Goal: Task Accomplishment & Management: Use online tool/utility

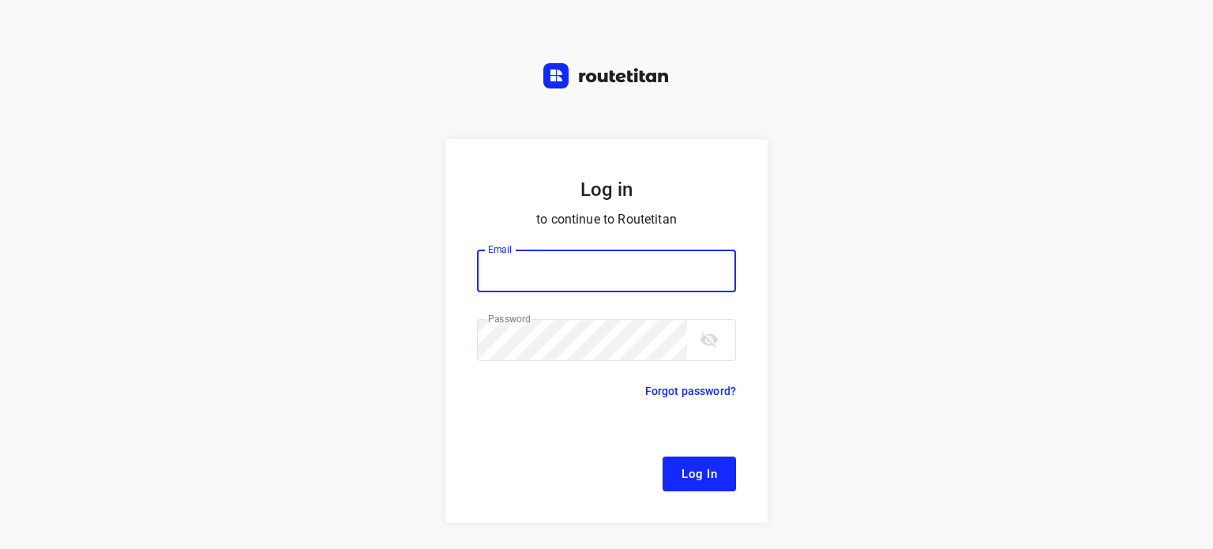
type input "remco@fruitopjewerk.nl"
click at [714, 474] on button "Log In" at bounding box center [698, 473] width 73 height 35
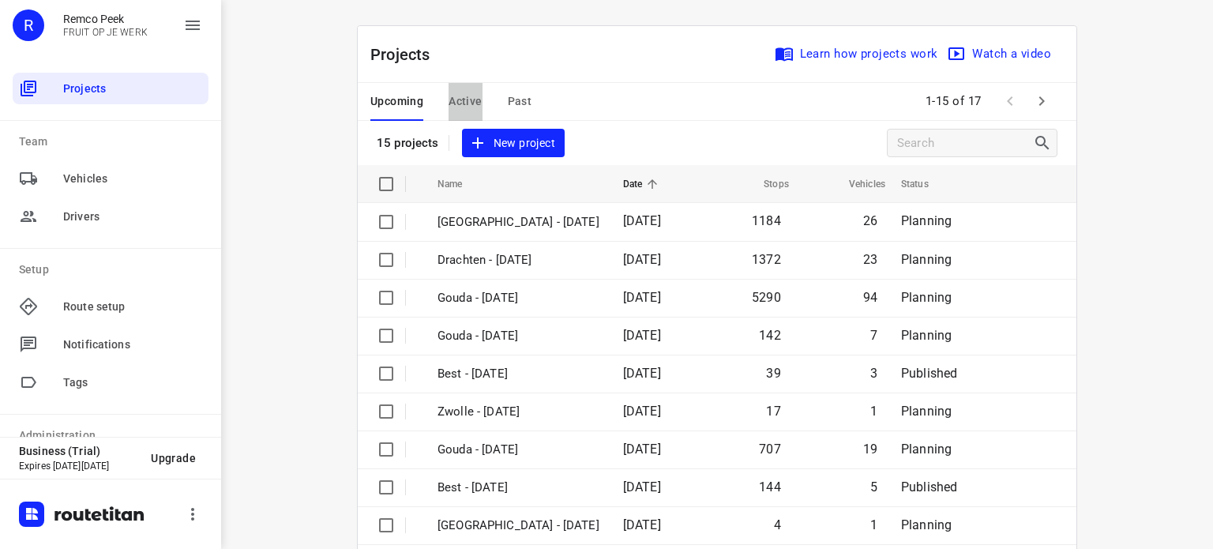
click at [464, 103] on span "Active" at bounding box center [464, 102] width 33 height 20
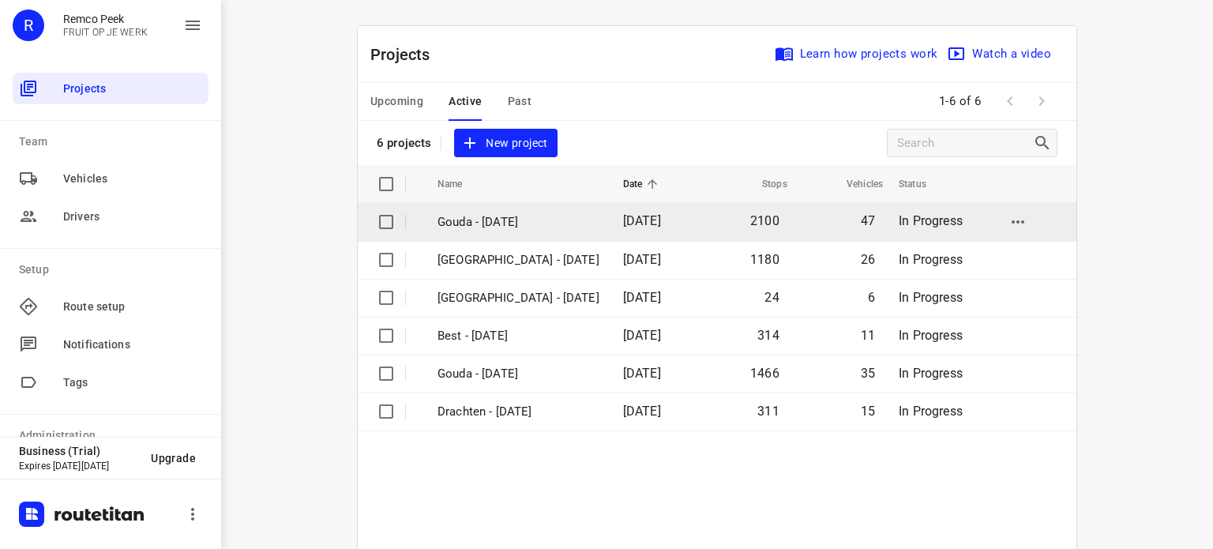
click at [480, 224] on p "Gouda - [DATE]" at bounding box center [518, 222] width 162 height 18
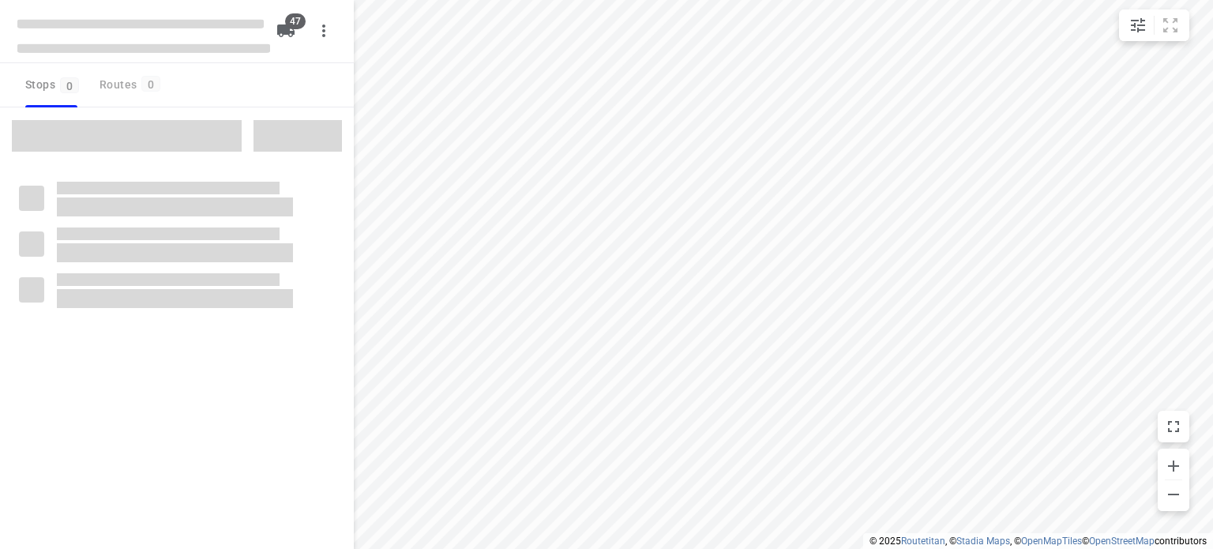
checkbox input "true"
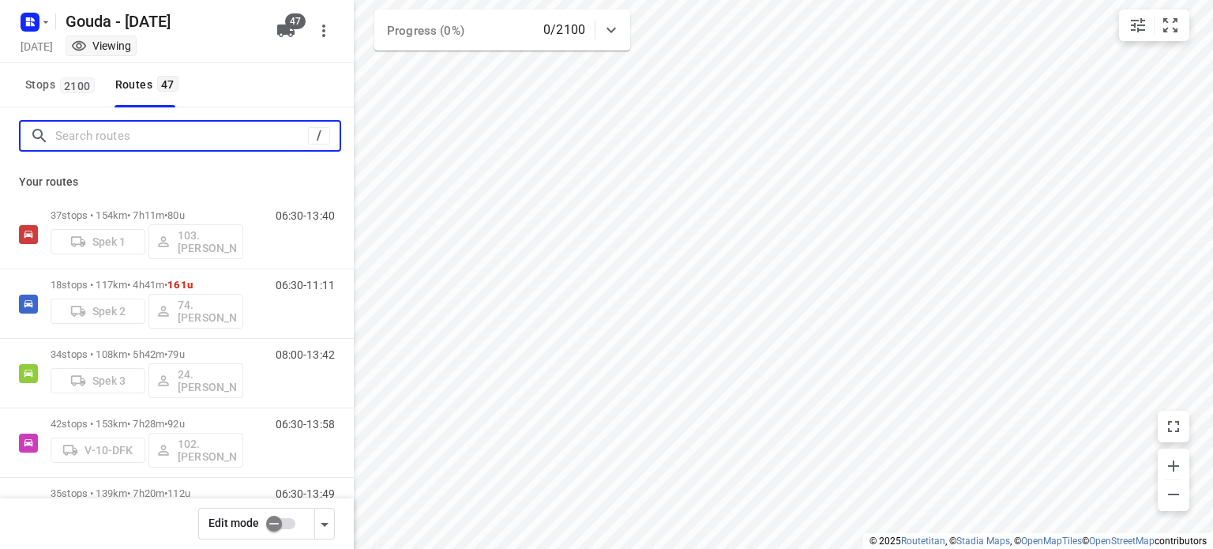
click at [126, 133] on input "Search routes" at bounding box center [181, 136] width 253 height 24
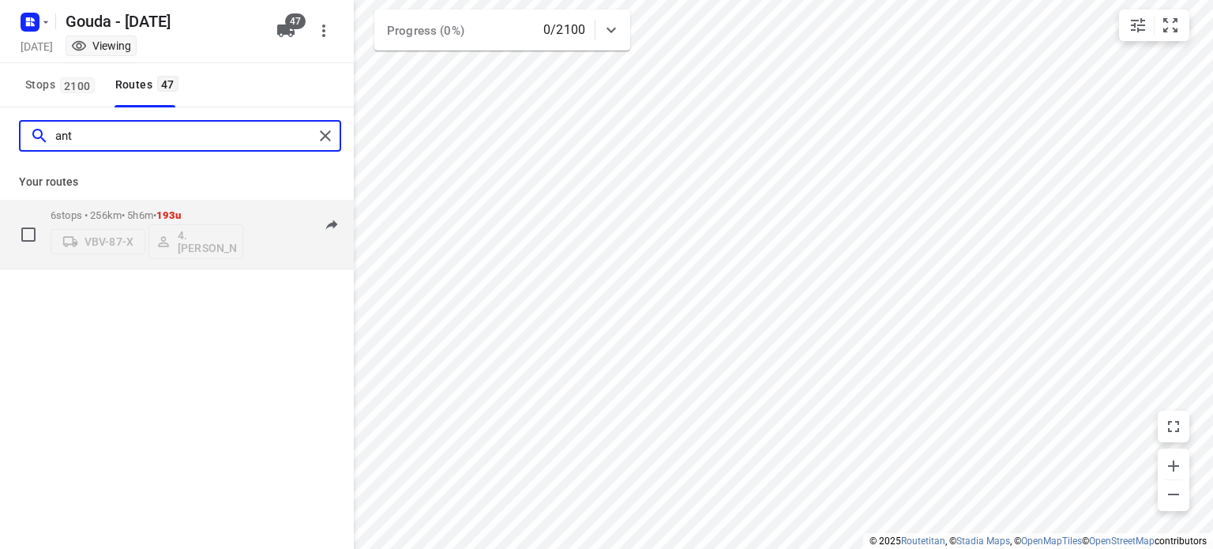
type input "ant"
click at [104, 210] on p "6 stops • 256km • 5h6m • 193u" at bounding box center [147, 215] width 193 height 12
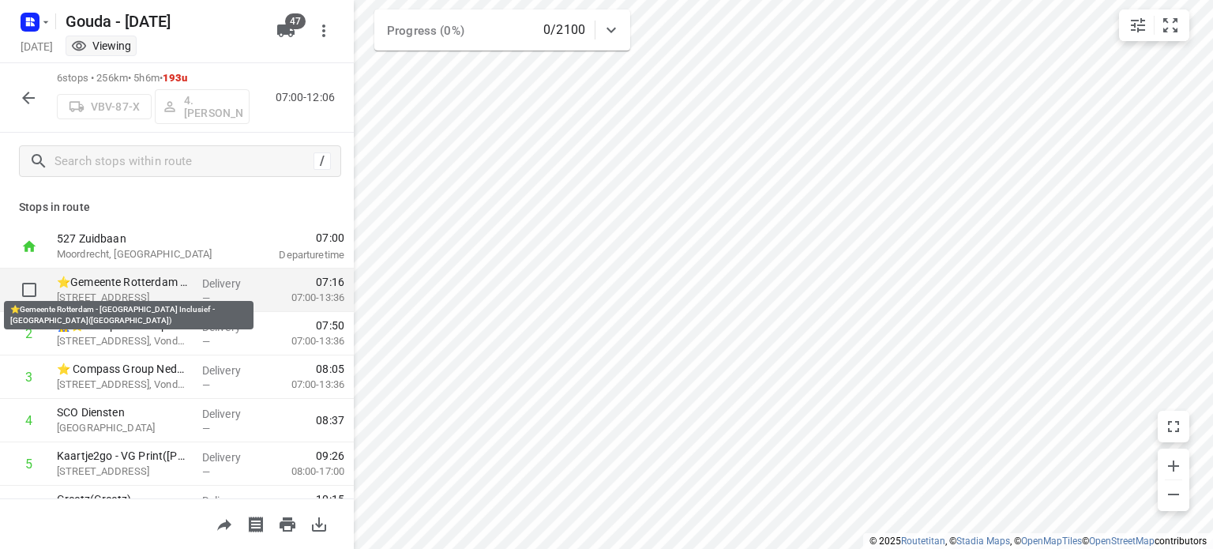
click at [141, 285] on p "⭐Gemeente Rotterdam - Rotterdam Inclusief - Zuidlaardermeer(Ton Stolk)" at bounding box center [123, 282] width 133 height 16
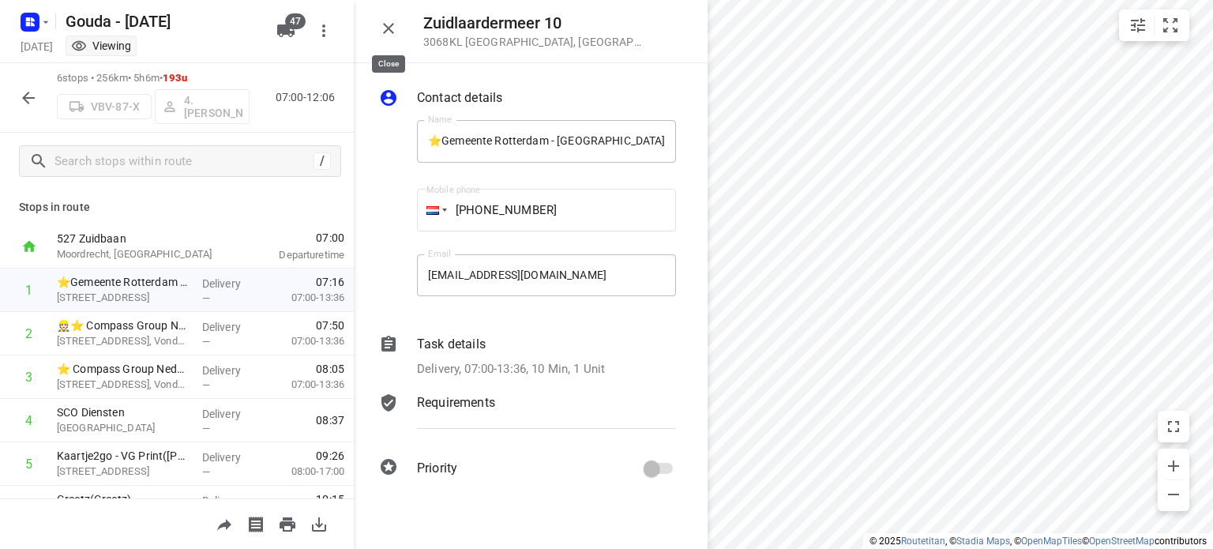
click at [388, 29] on icon "button" at bounding box center [388, 28] width 11 height 11
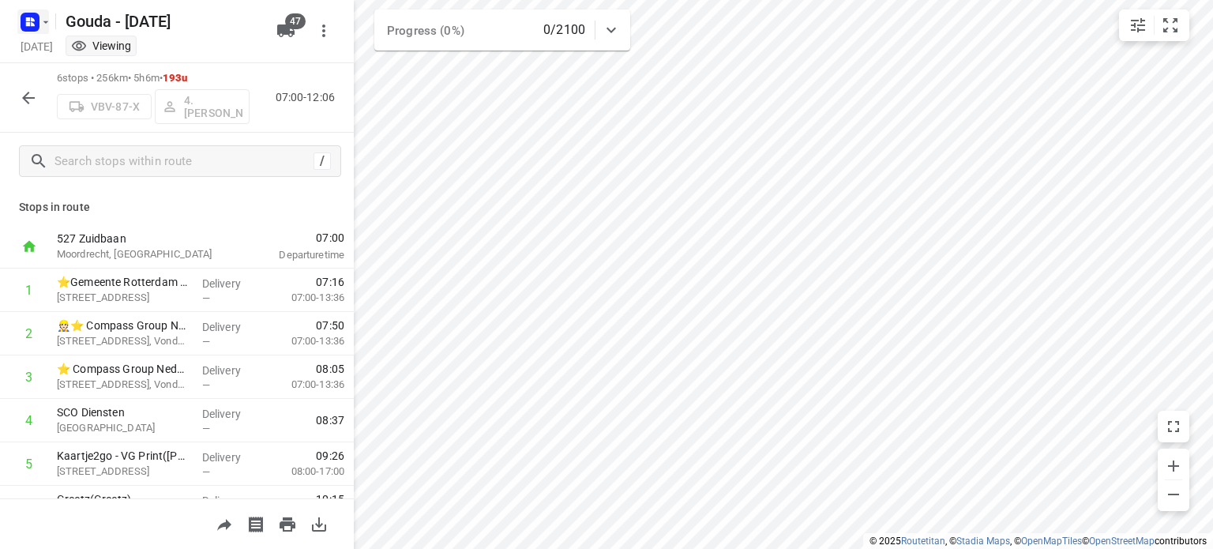
click at [37, 24] on rect "button" at bounding box center [30, 22] width 19 height 19
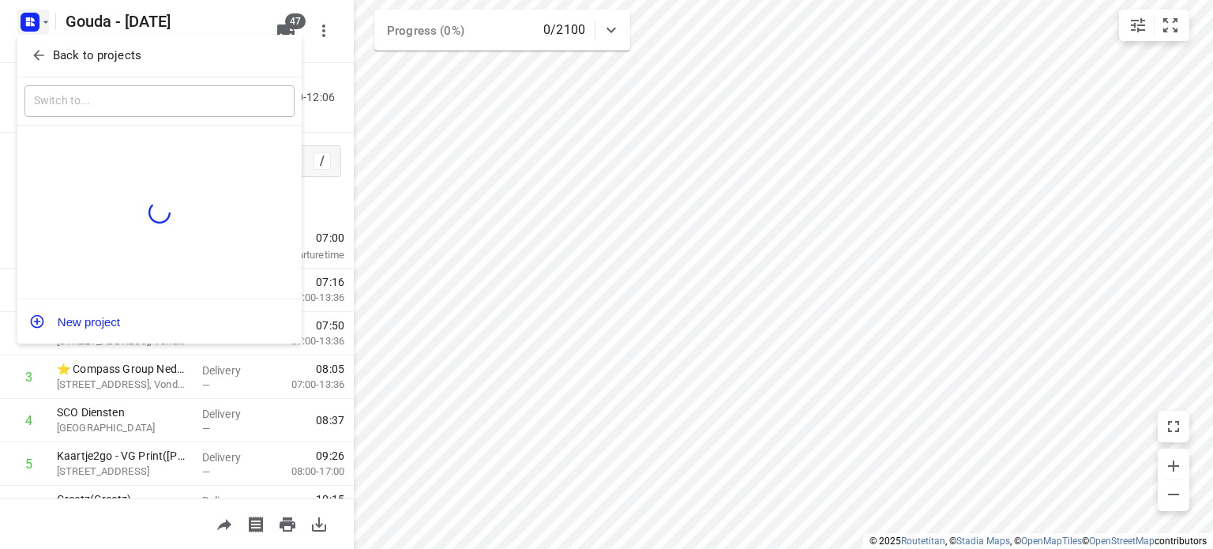
click at [46, 50] on icon "button" at bounding box center [39, 55] width 16 height 16
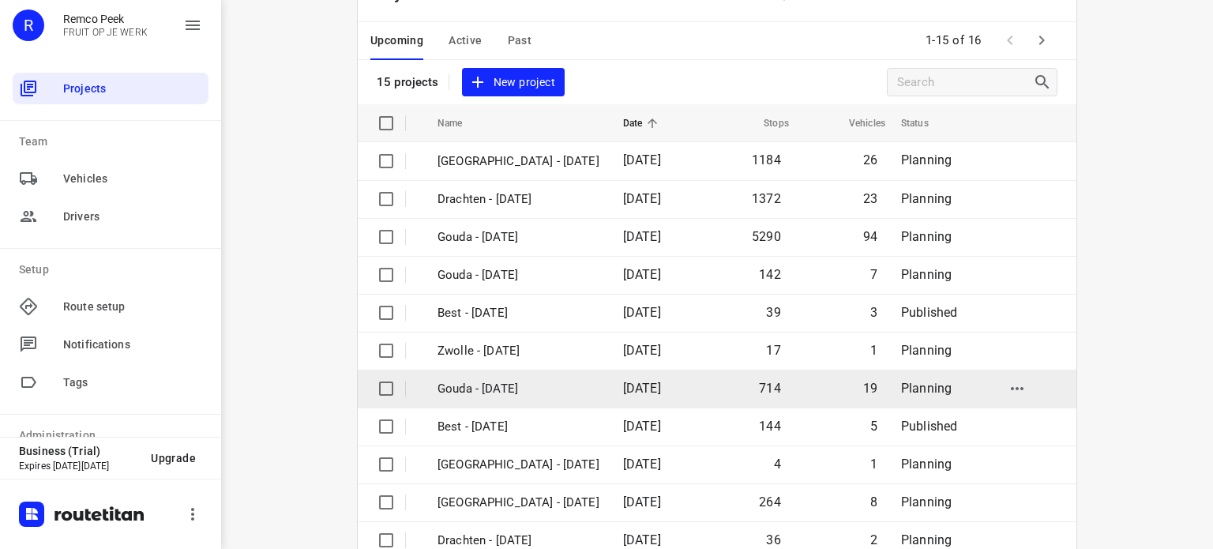
scroll to position [237, 0]
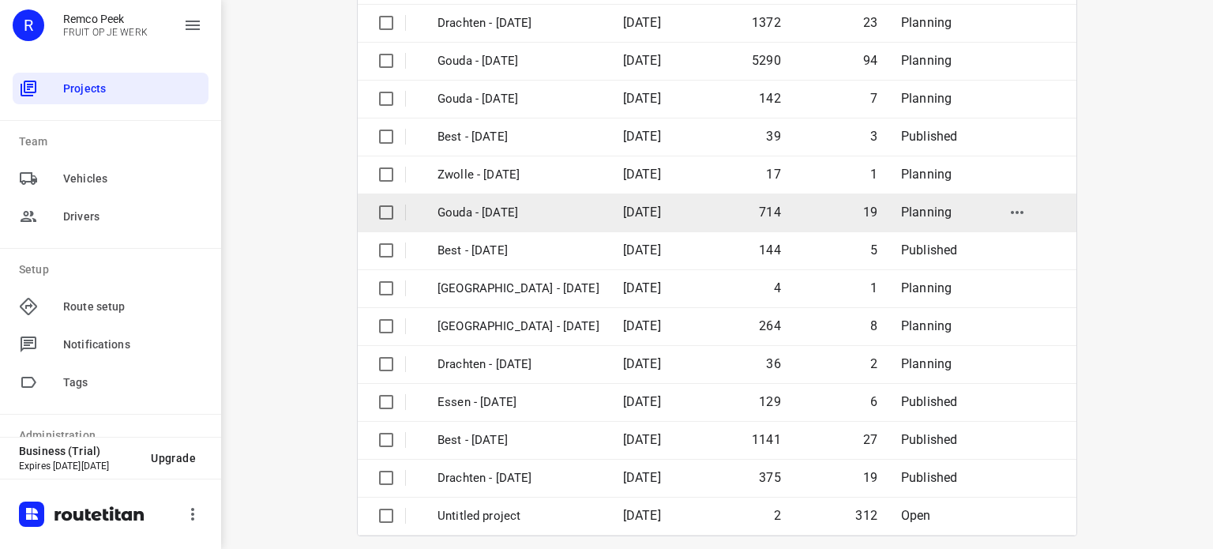
click at [497, 210] on p "Gouda - [DATE]" at bounding box center [518, 213] width 162 height 18
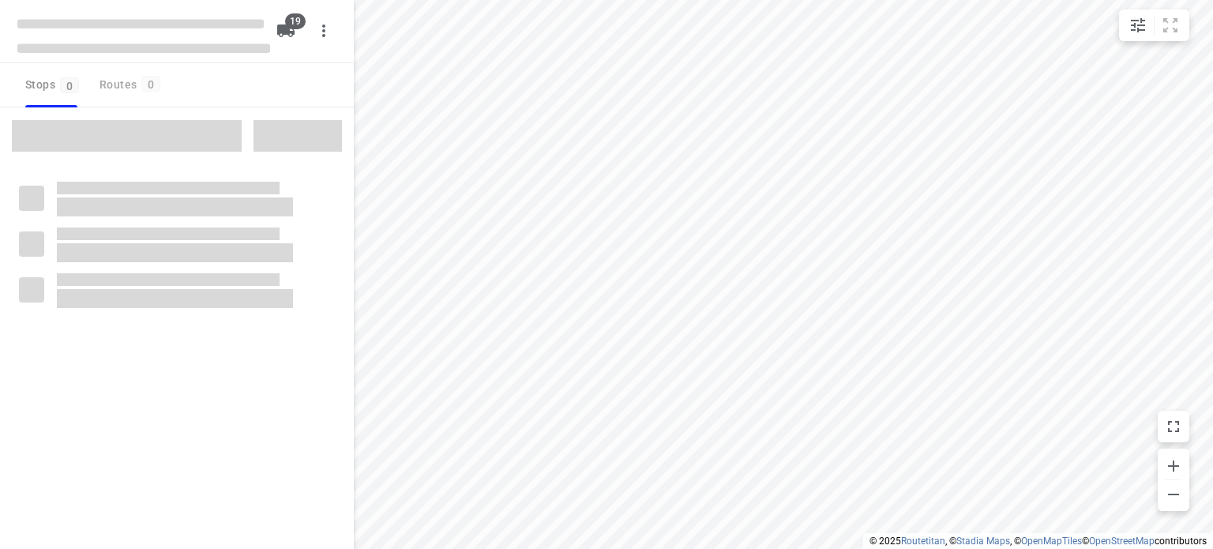
checkbox input "true"
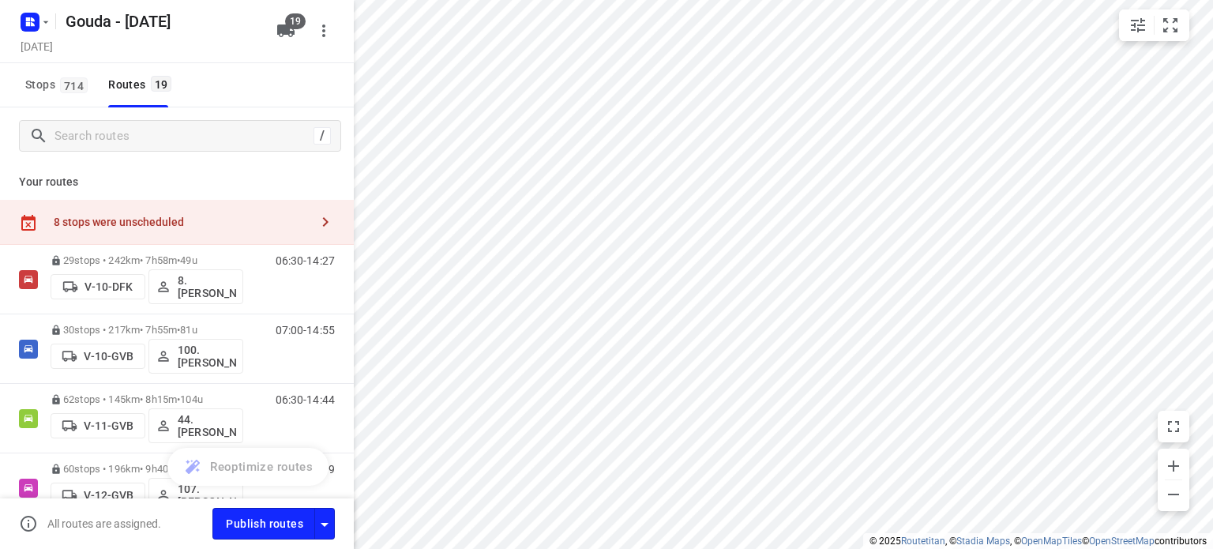
click at [183, 227] on div "8 stops were unscheduled" at bounding box center [182, 222] width 256 height 13
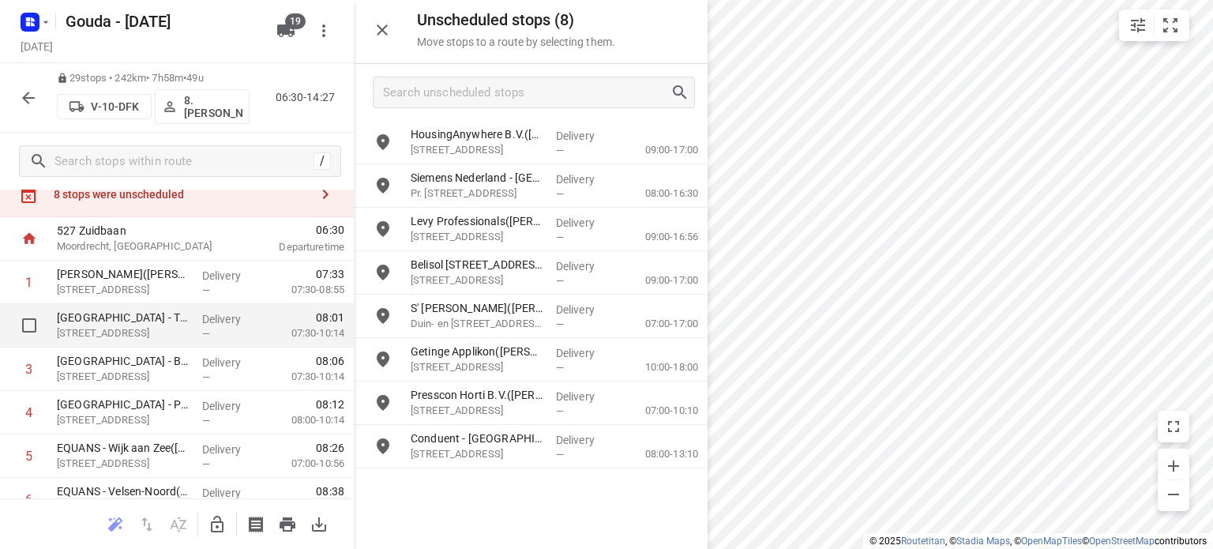
scroll to position [79, 0]
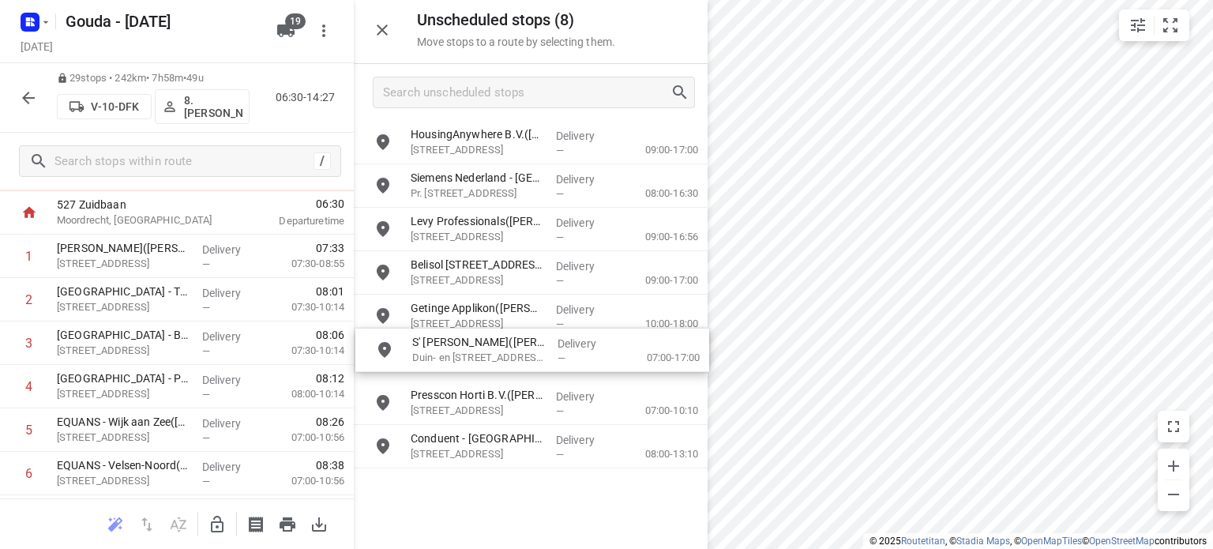
drag, startPoint x: 431, startPoint y: 318, endPoint x: 418, endPoint y: 355, distance: 39.2
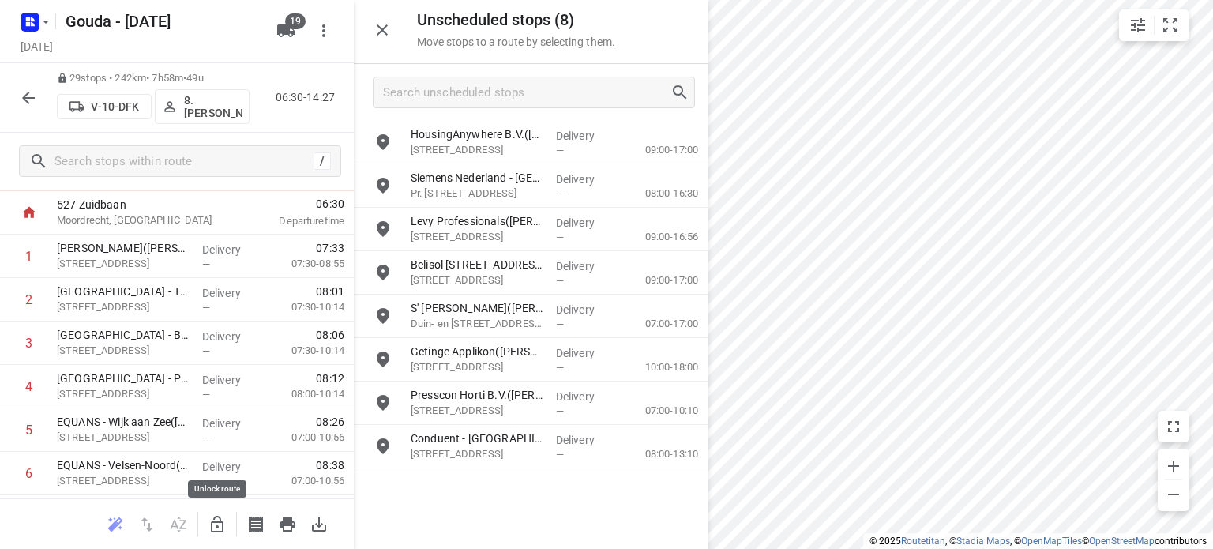
click at [221, 516] on icon "button" at bounding box center [217, 524] width 19 height 19
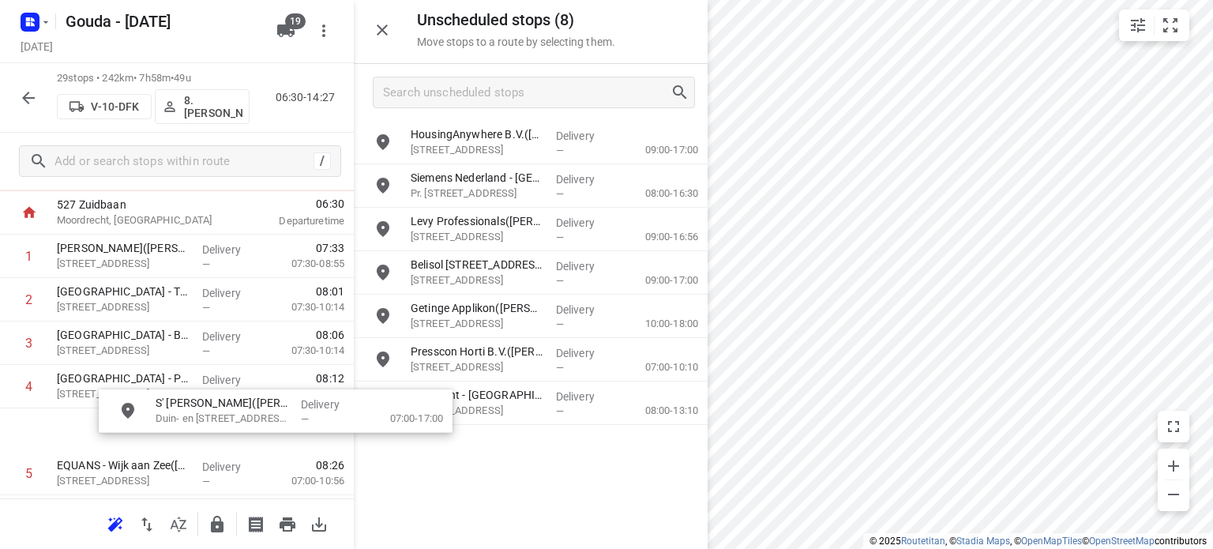
drag, startPoint x: 439, startPoint y: 320, endPoint x: 161, endPoint y: 421, distance: 295.7
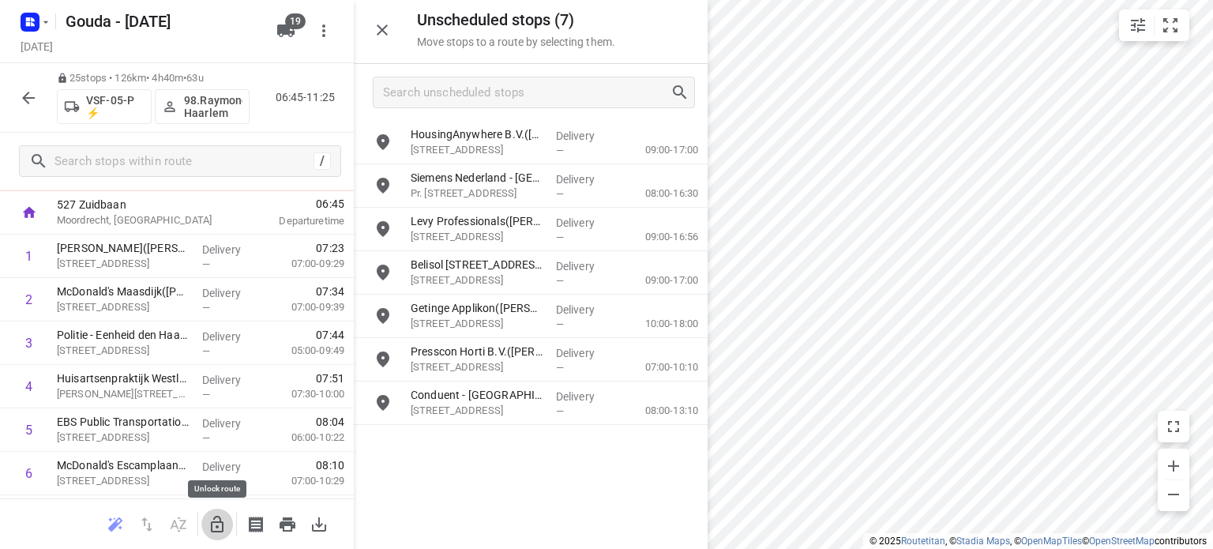
click at [223, 520] on icon "button" at bounding box center [217, 524] width 19 height 19
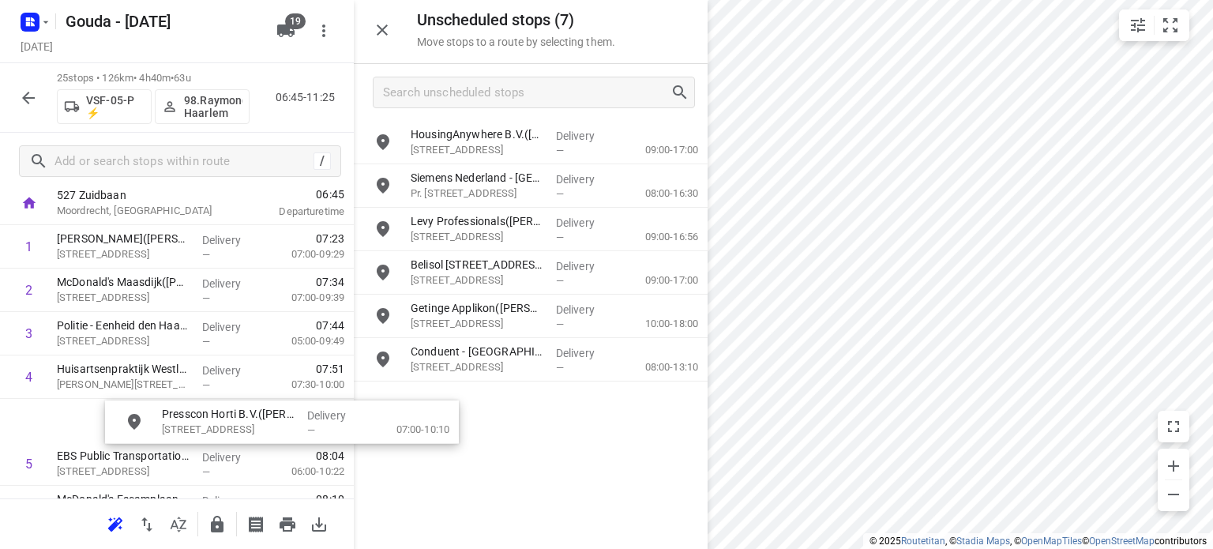
scroll to position [95, 12]
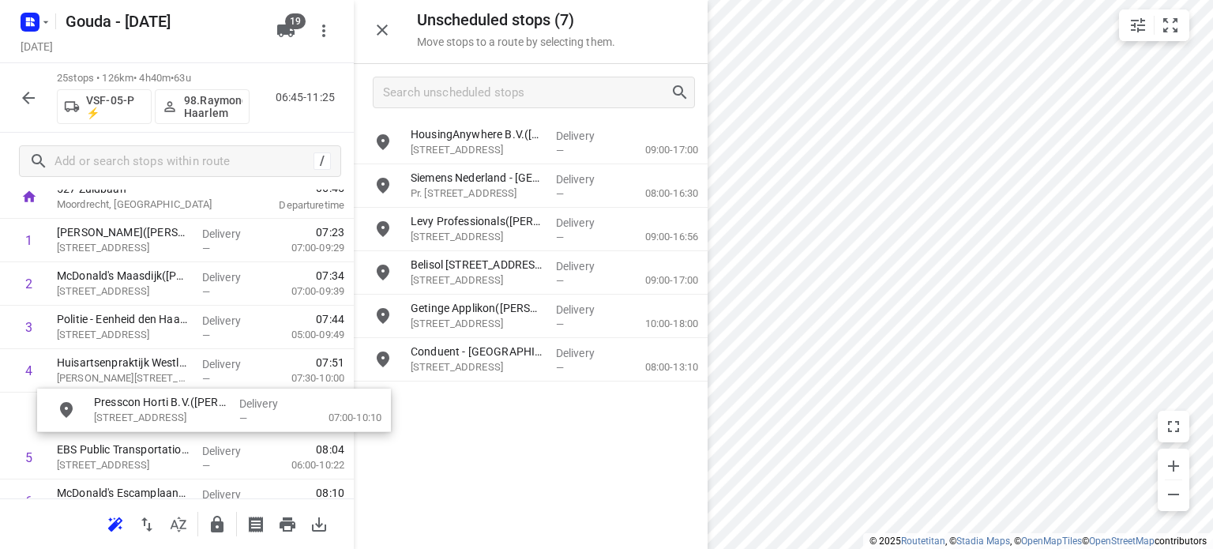
drag, startPoint x: 422, startPoint y: 361, endPoint x: 96, endPoint y: 414, distance: 329.6
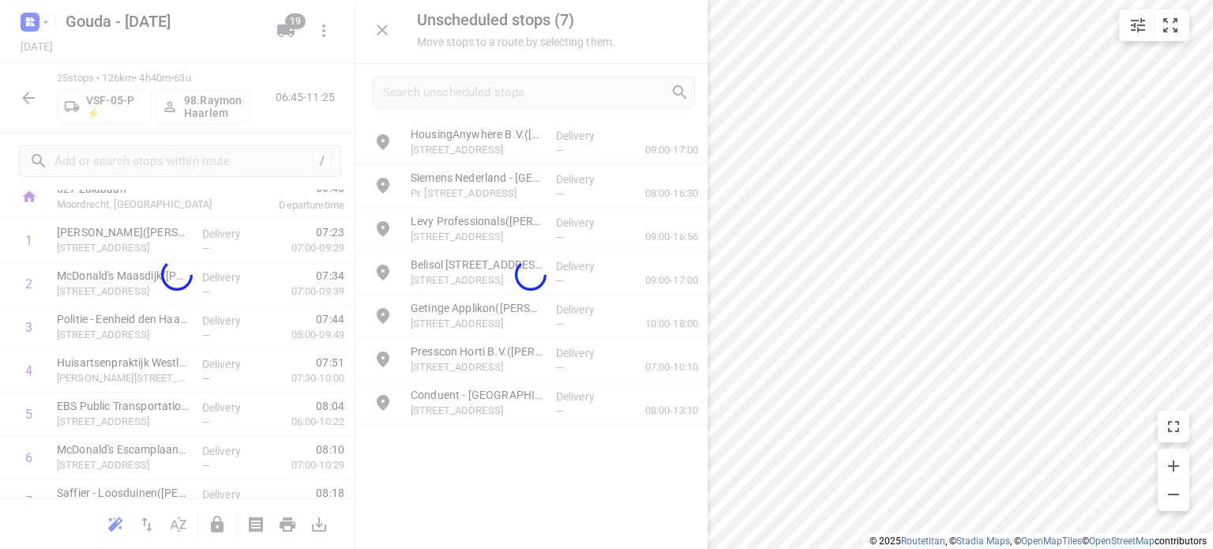
scroll to position [95, 0]
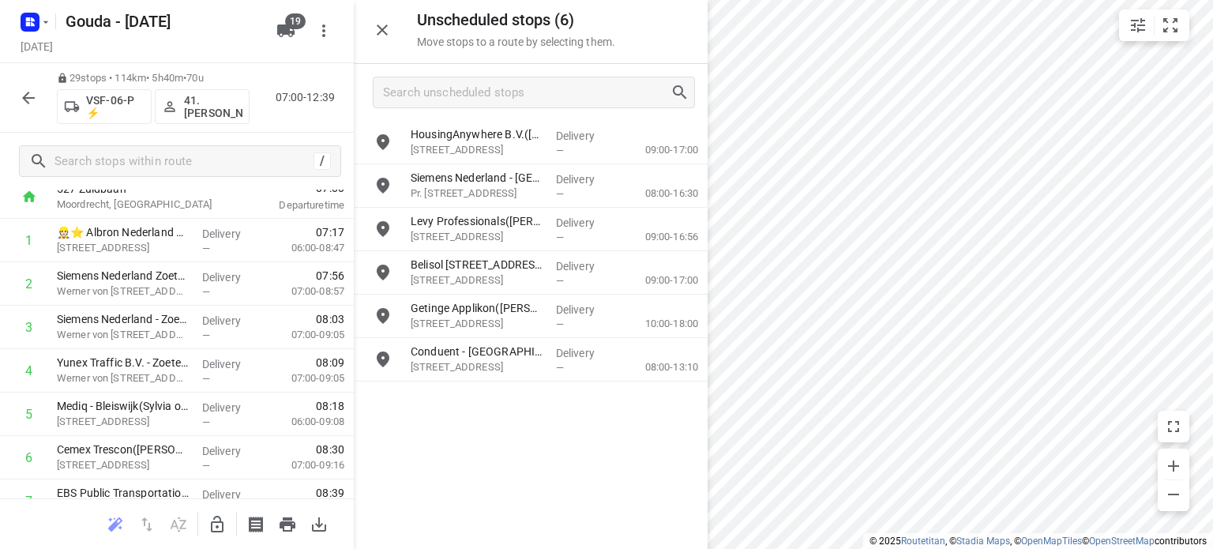
click at [221, 525] on icon "button" at bounding box center [217, 524] width 19 height 19
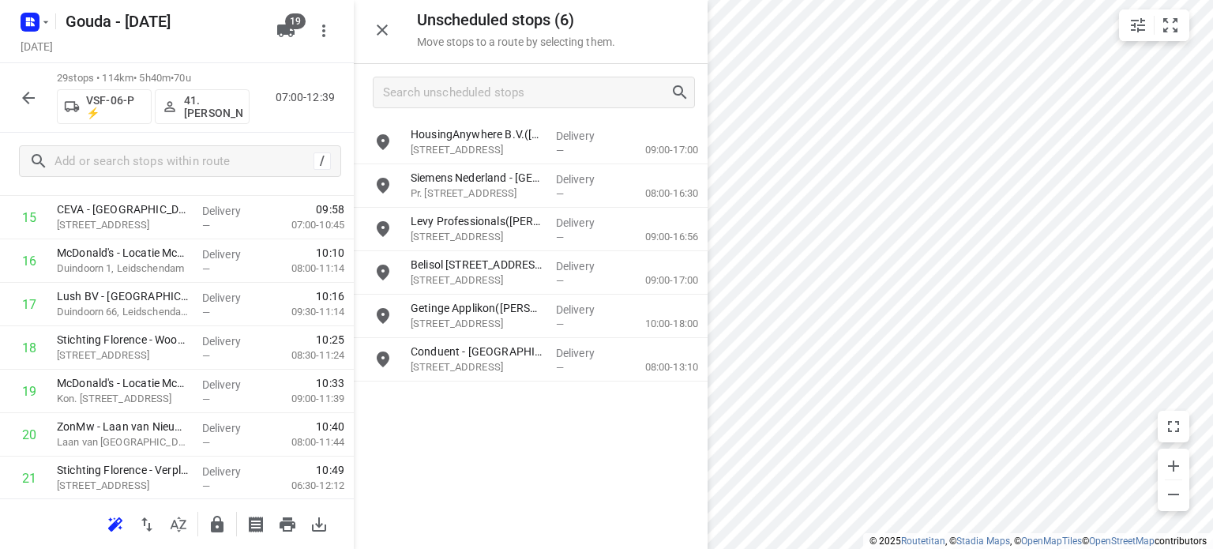
scroll to position [726, 0]
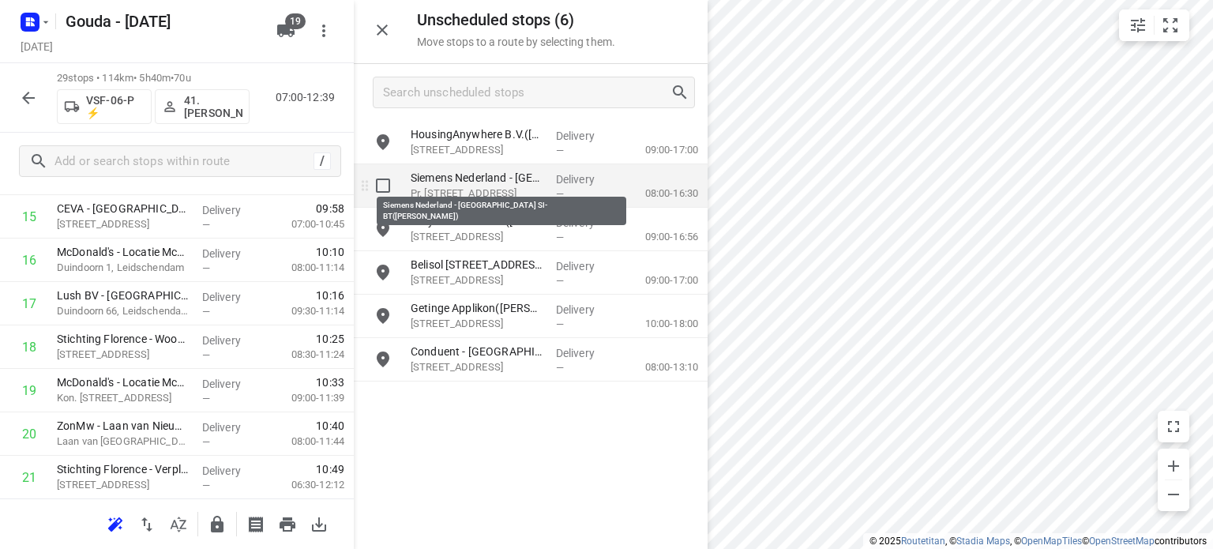
click at [471, 184] on p "Siemens Nederland - Den Haag SI-BT(Mirjam Franke)" at bounding box center [477, 178] width 133 height 16
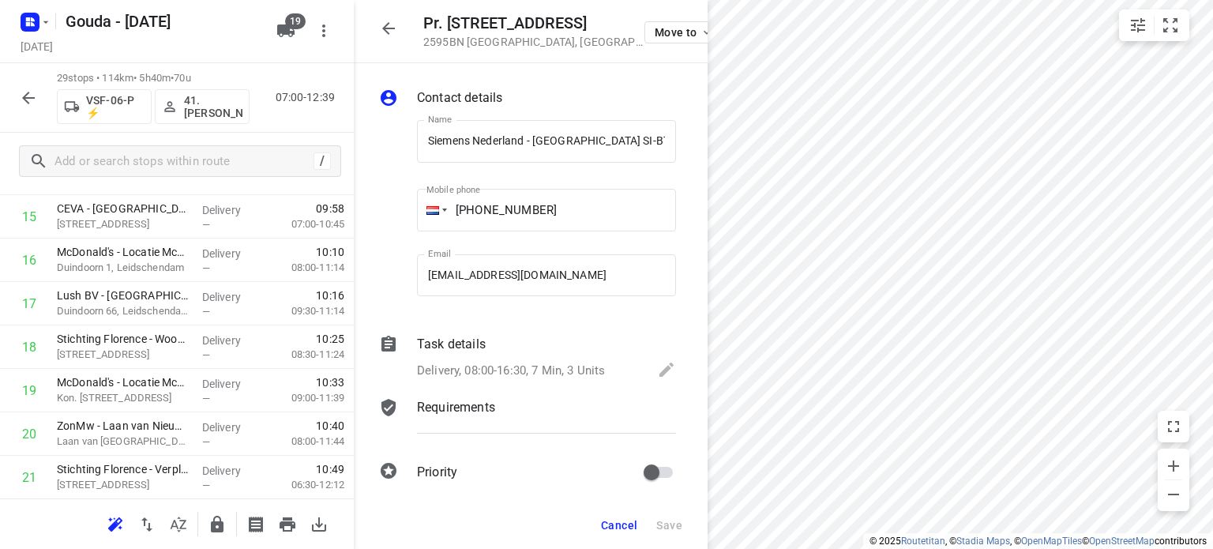
scroll to position [0, 39]
click at [561, 366] on p "Delivery, 08:00-16:30, 7 Min, 3 Units" at bounding box center [511, 371] width 188 height 18
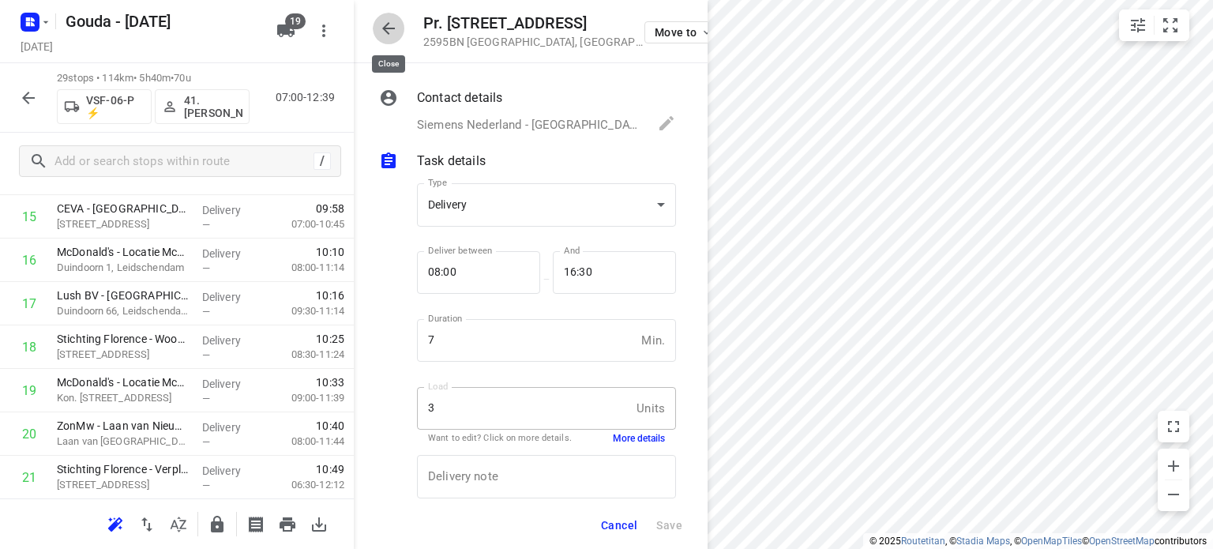
click at [392, 28] on icon "button" at bounding box center [388, 28] width 19 height 19
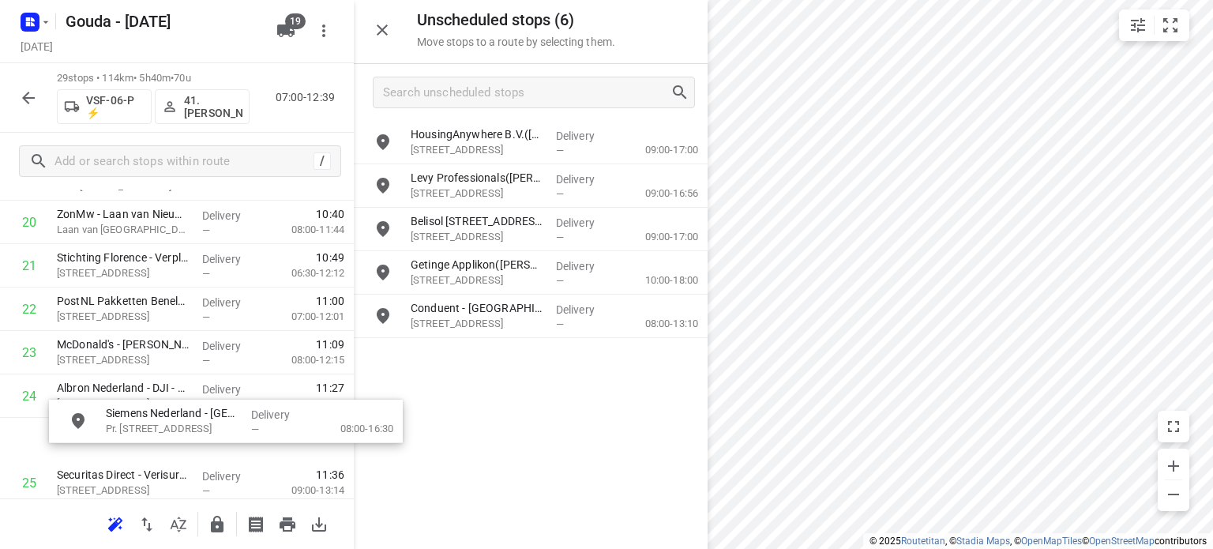
scroll to position [938, 0]
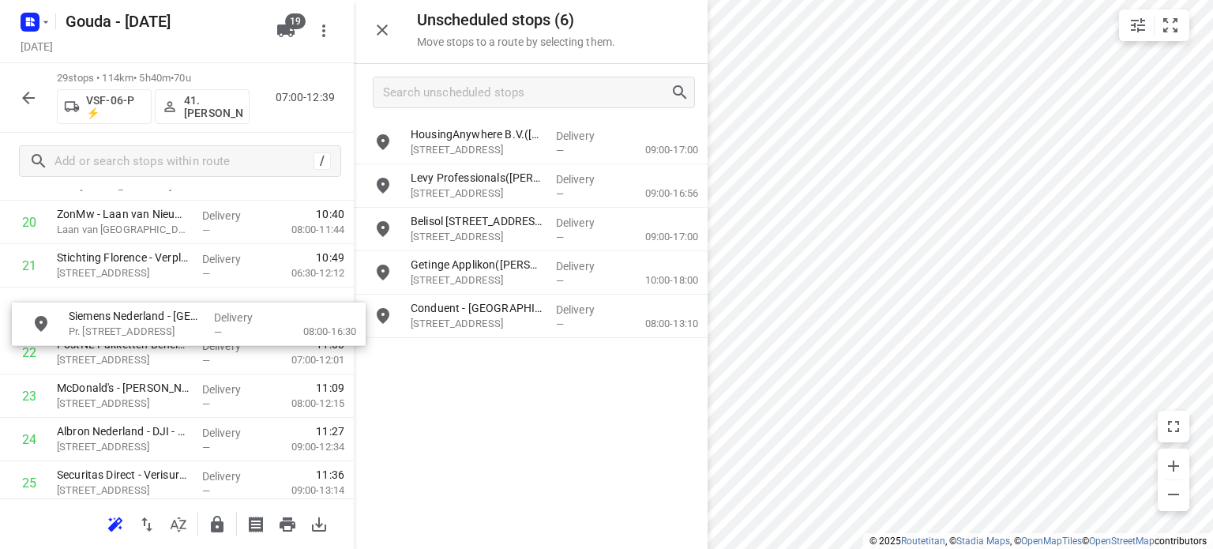
drag, startPoint x: 393, startPoint y: 234, endPoint x: 112, endPoint y: 335, distance: 298.4
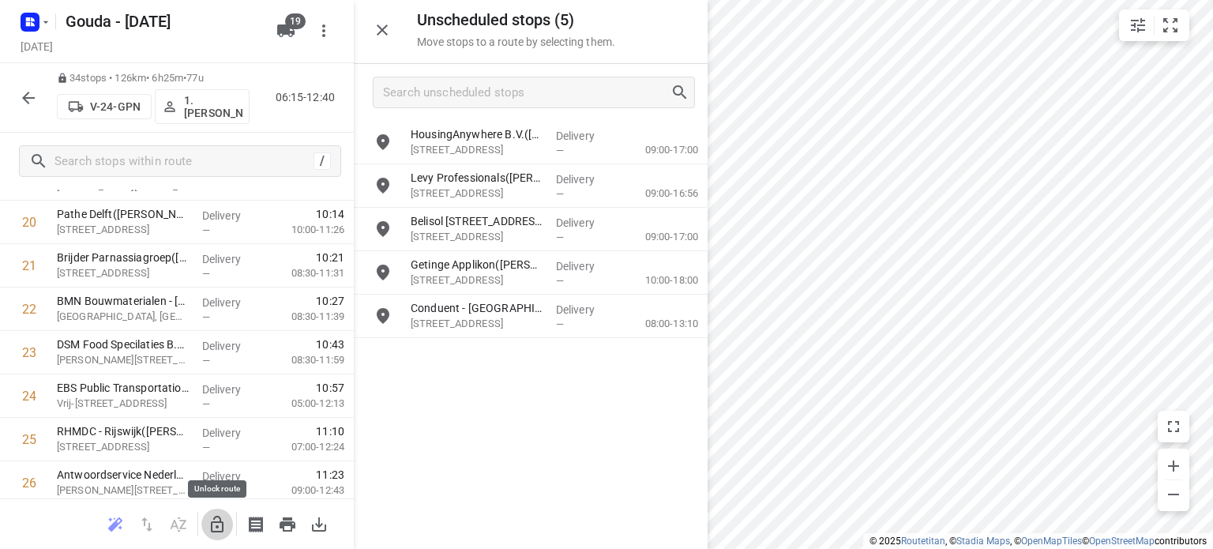
click at [212, 525] on icon "button" at bounding box center [217, 524] width 13 height 17
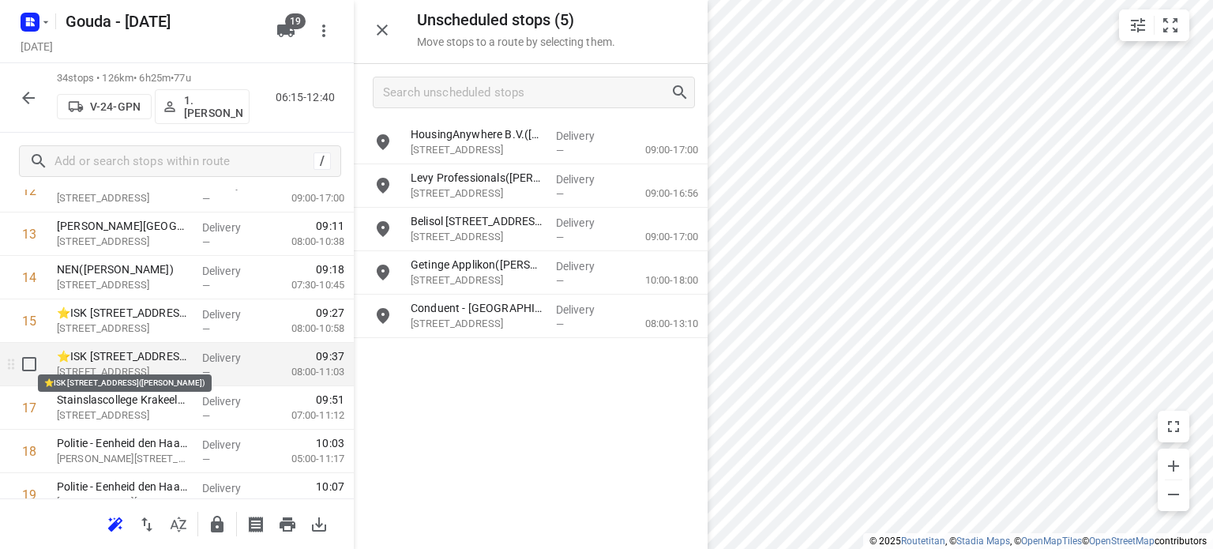
scroll to position [543, 0]
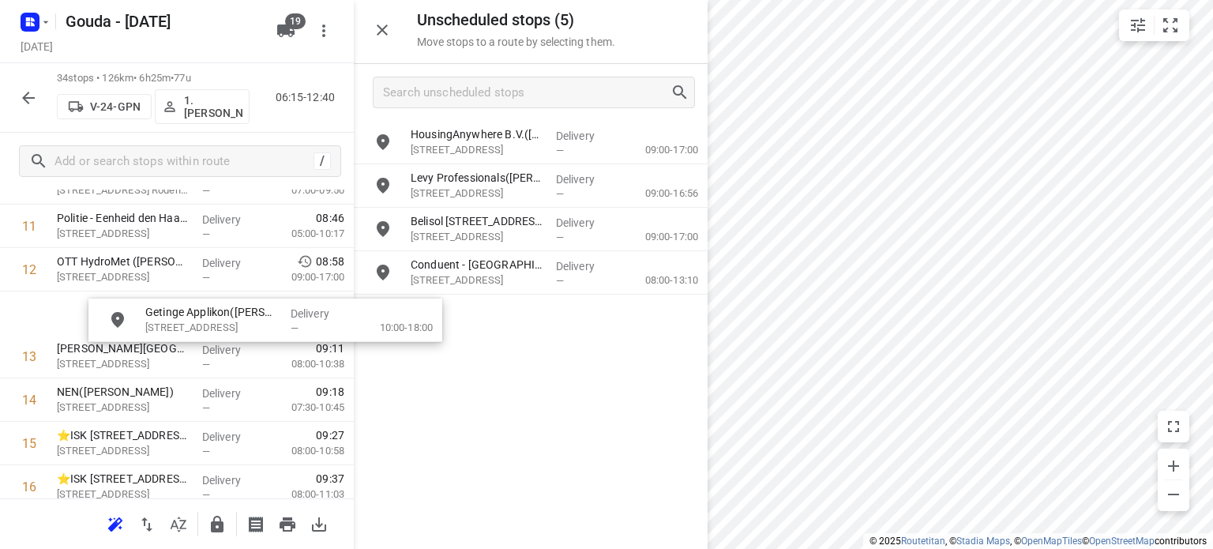
drag, startPoint x: 493, startPoint y: 274, endPoint x: 214, endPoint y: 321, distance: 283.5
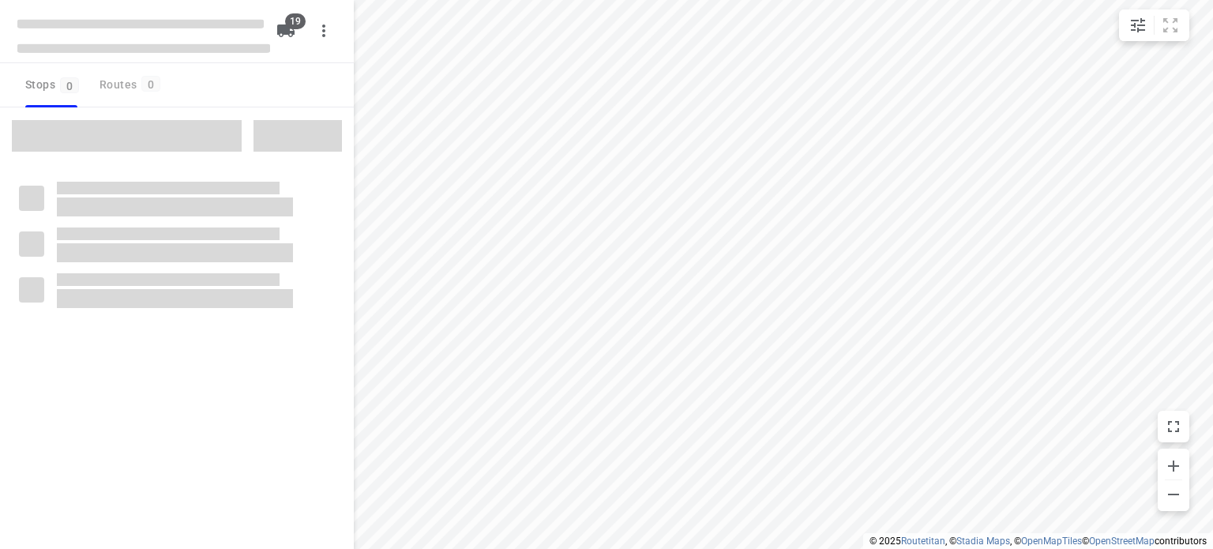
checkbox input "true"
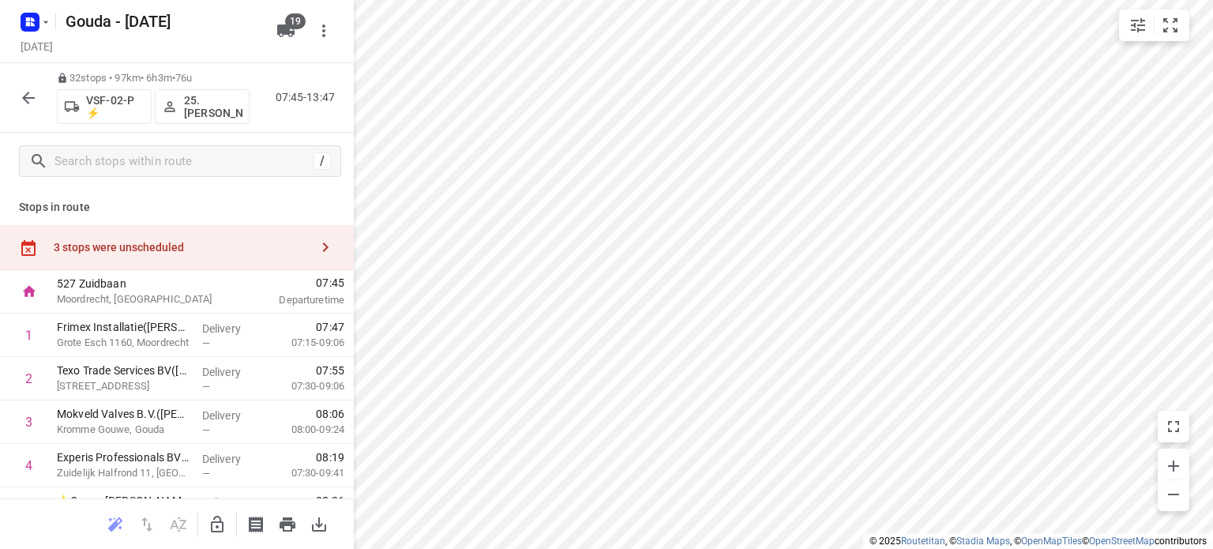
click at [196, 253] on div "3 stops were unscheduled" at bounding box center [177, 247] width 354 height 45
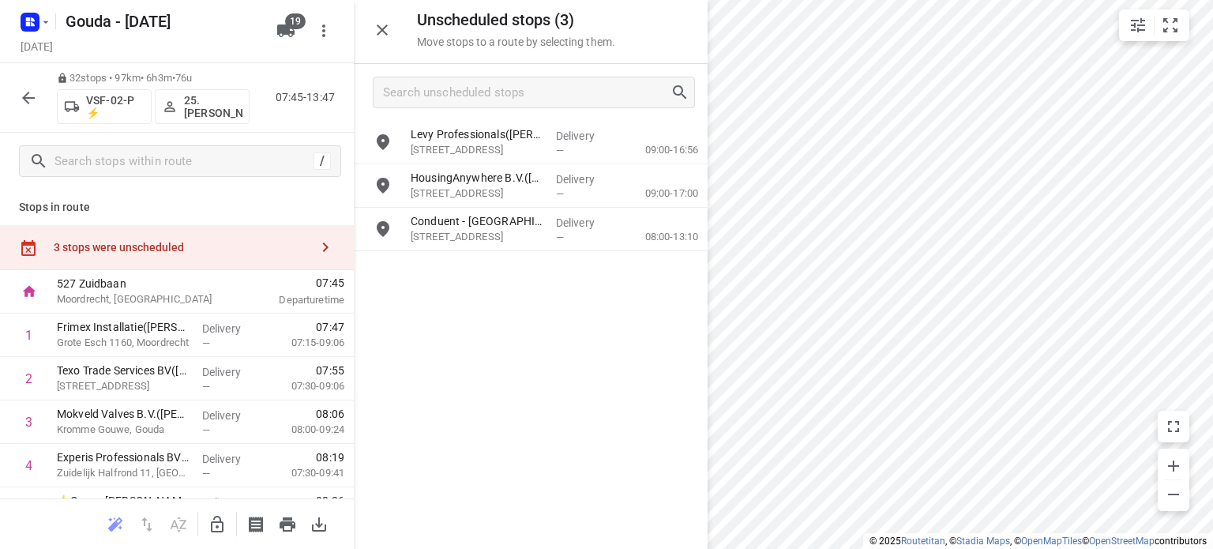
click at [219, 523] on icon "button" at bounding box center [217, 524] width 19 height 19
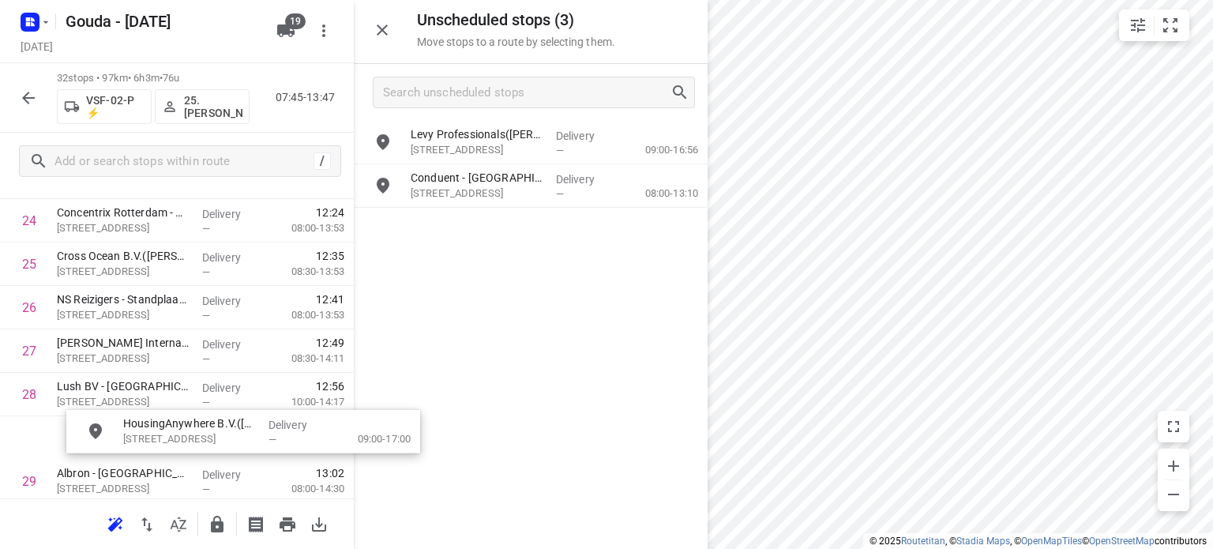
scroll to position [1118, 0]
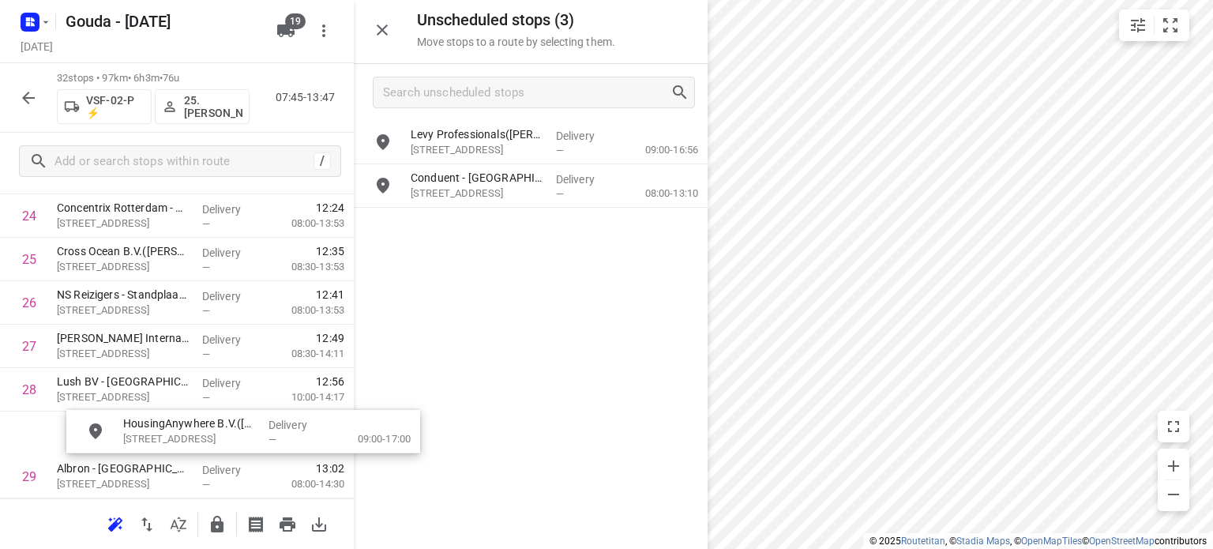
drag, startPoint x: 451, startPoint y: 198, endPoint x: 148, endPoint y: 460, distance: 400.2
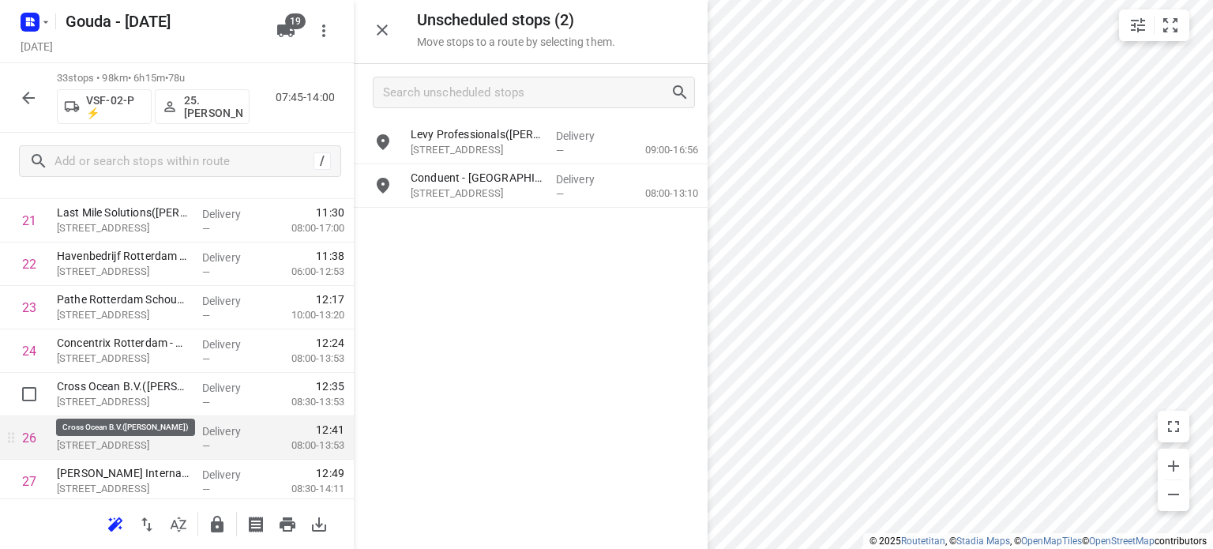
scroll to position [960, 0]
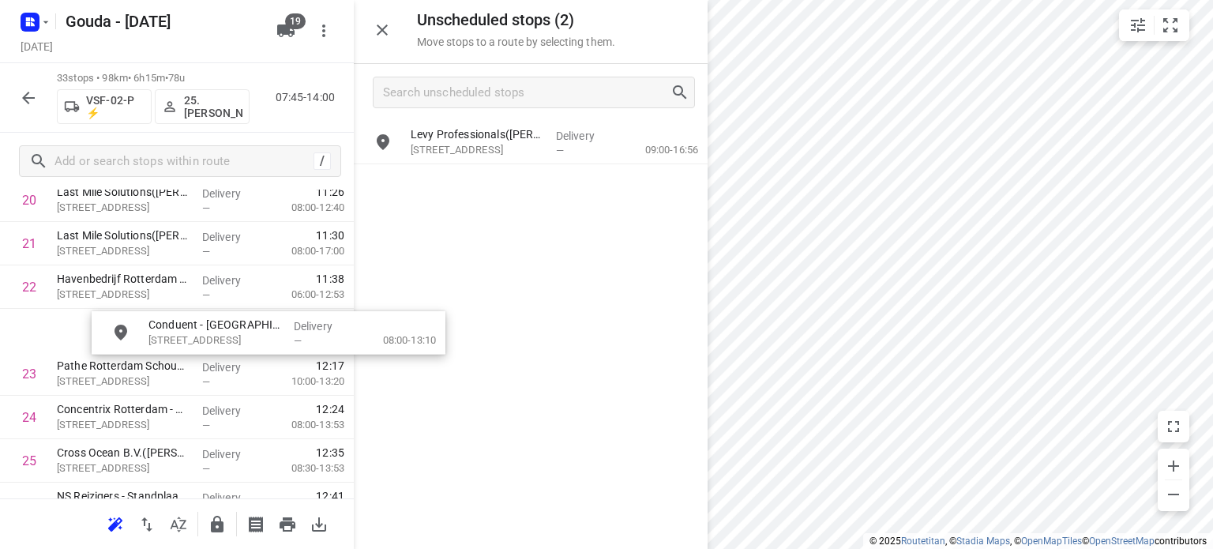
drag, startPoint x: 481, startPoint y: 193, endPoint x: 215, endPoint y: 342, distance: 304.7
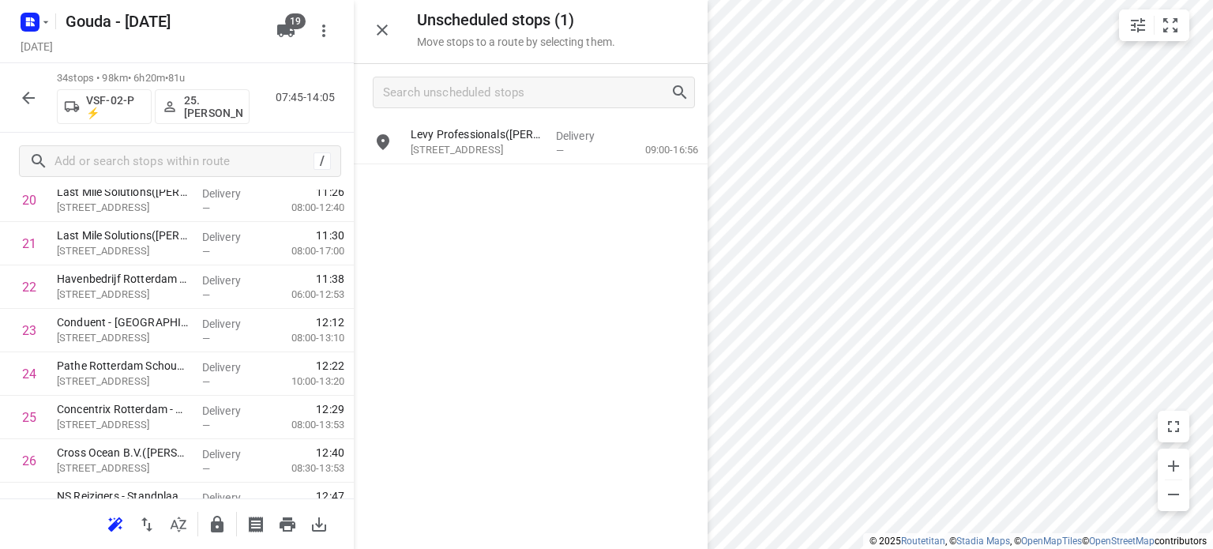
click at [941, 317] on div at bounding box center [606, 274] width 1213 height 549
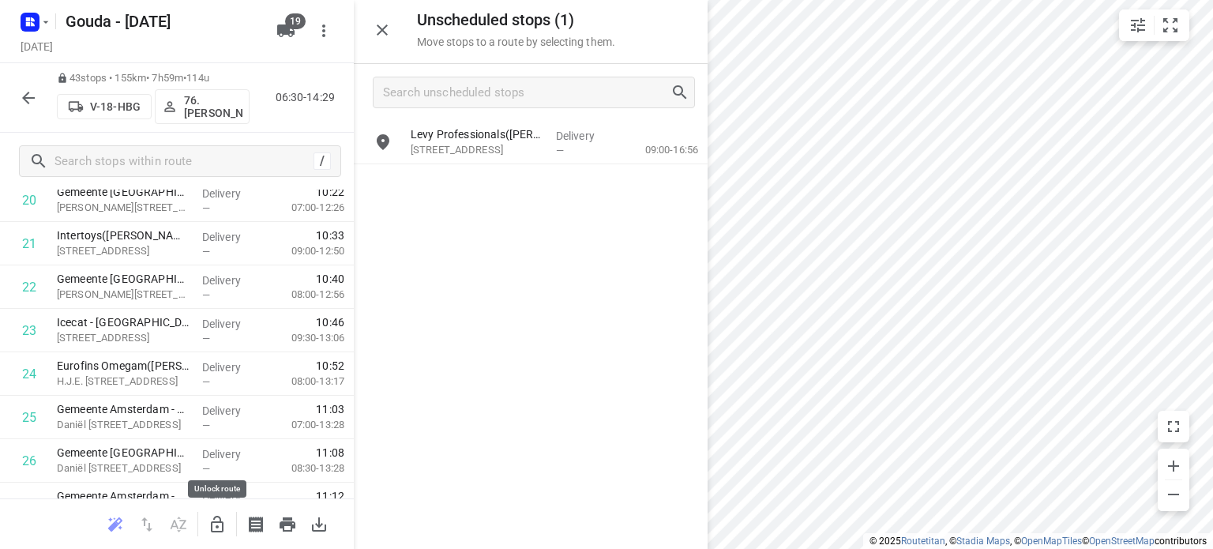
click at [223, 517] on icon "button" at bounding box center [217, 524] width 19 height 19
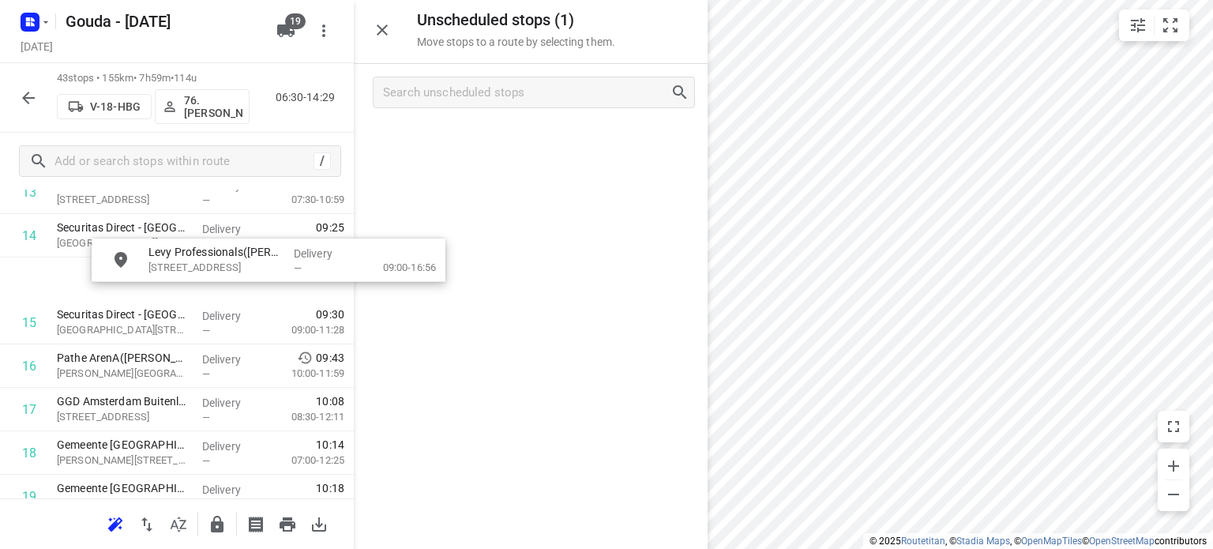
scroll to position [664, 12]
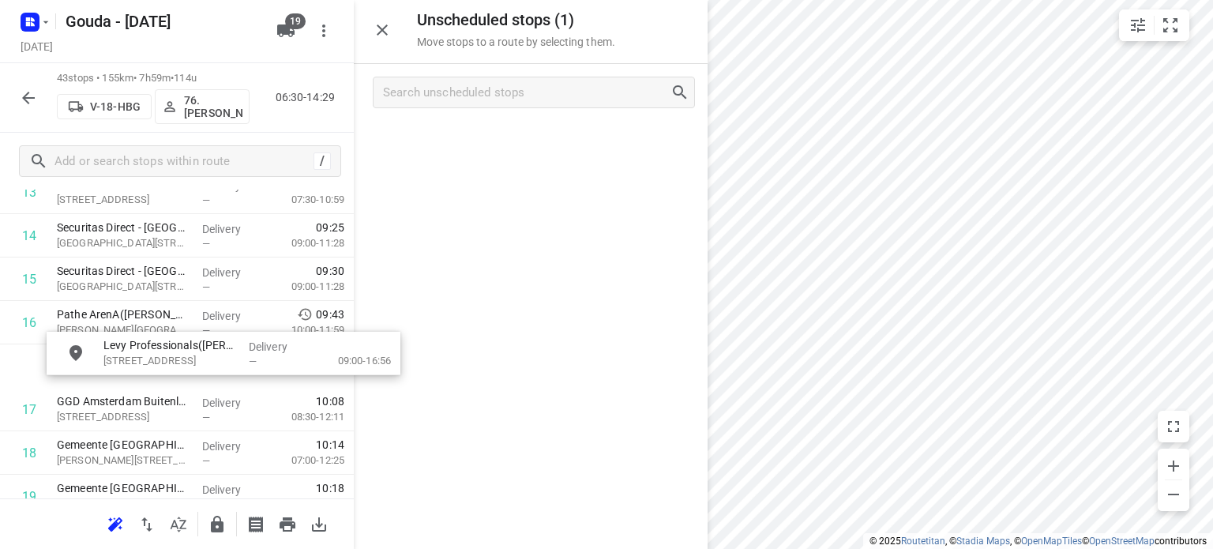
drag, startPoint x: 434, startPoint y: 148, endPoint x: 116, endPoint y: 365, distance: 385.2
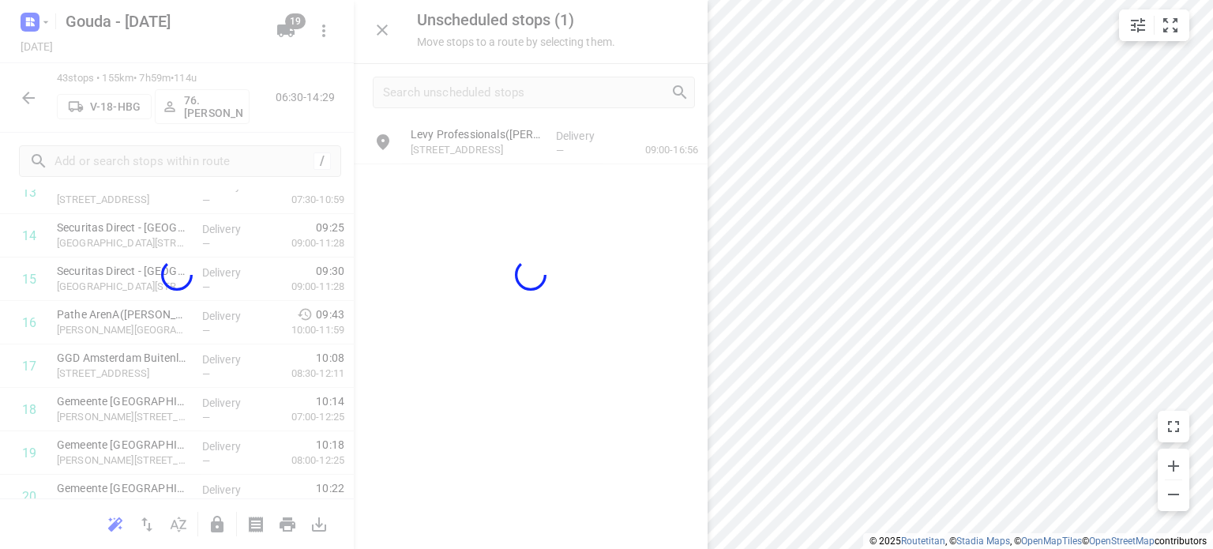
scroll to position [664, 0]
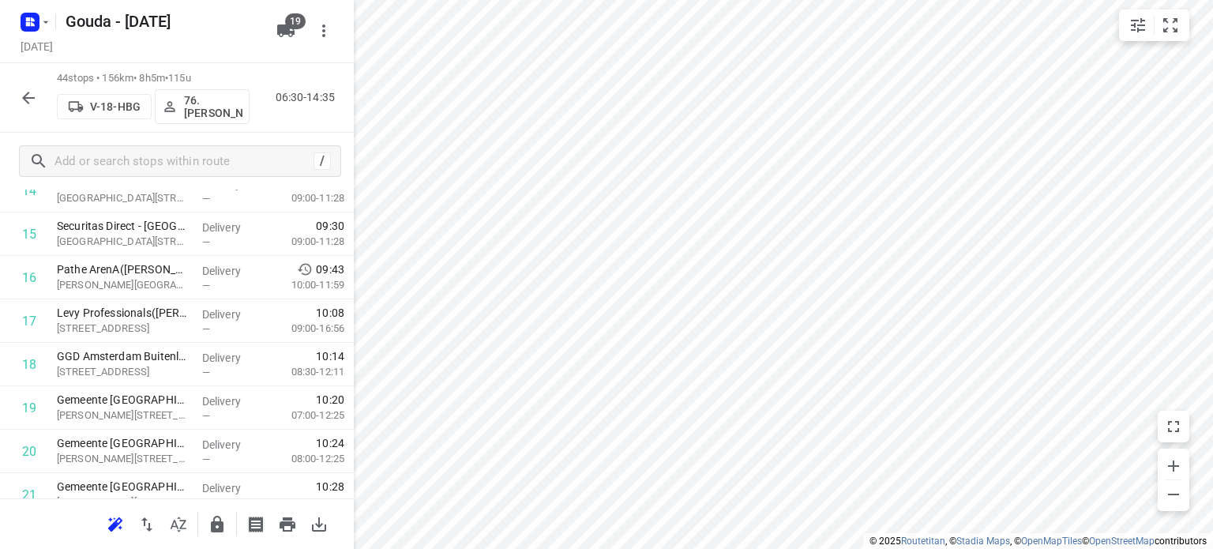
click at [11, 84] on div "44 stops • 156km • 8h5m • 115u V-18-HBG 76. [PERSON_NAME] 06:30-14:35" at bounding box center [177, 97] width 354 height 69
click at [24, 94] on icon "button" at bounding box center [28, 97] width 19 height 19
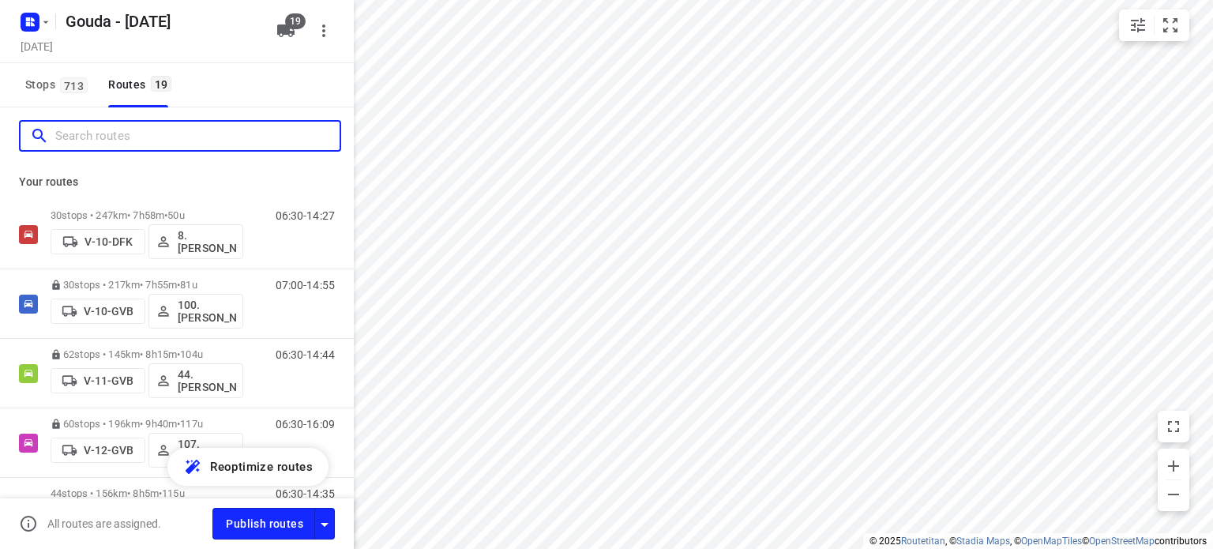
click at [218, 132] on input "Search routes" at bounding box center [197, 136] width 284 height 24
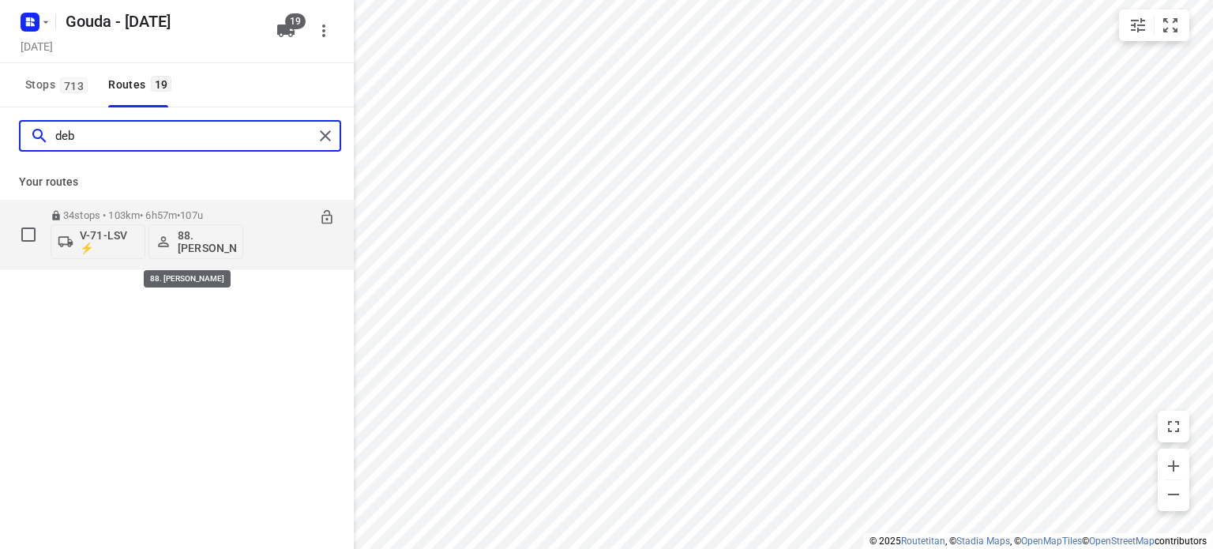
type input "deb"
click at [185, 247] on p "88. [PERSON_NAME]" at bounding box center [207, 241] width 58 height 25
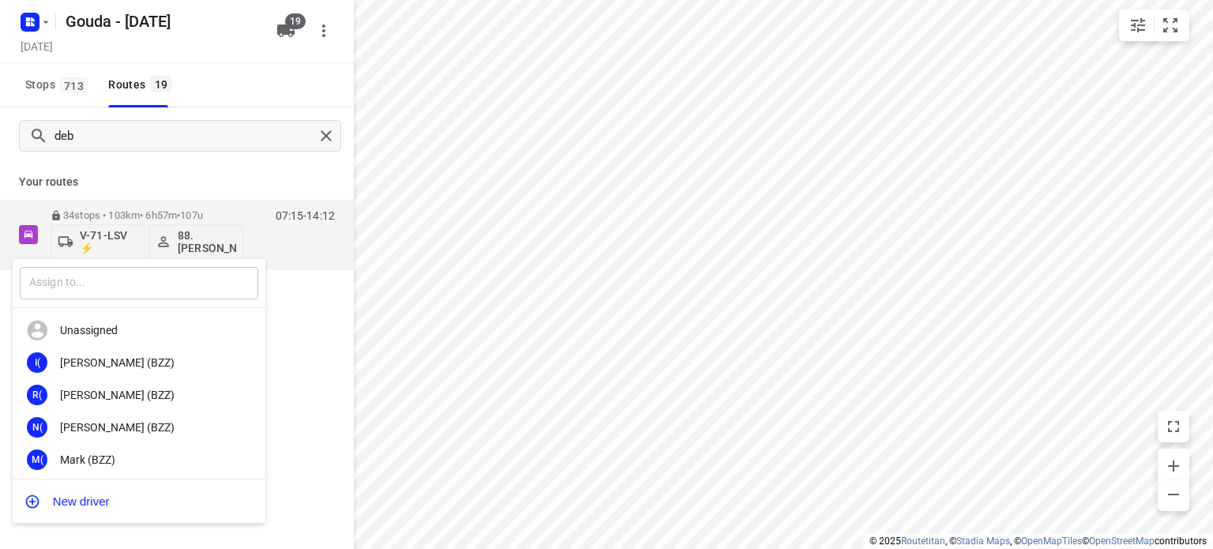
click at [143, 294] on input "text" at bounding box center [139, 283] width 238 height 32
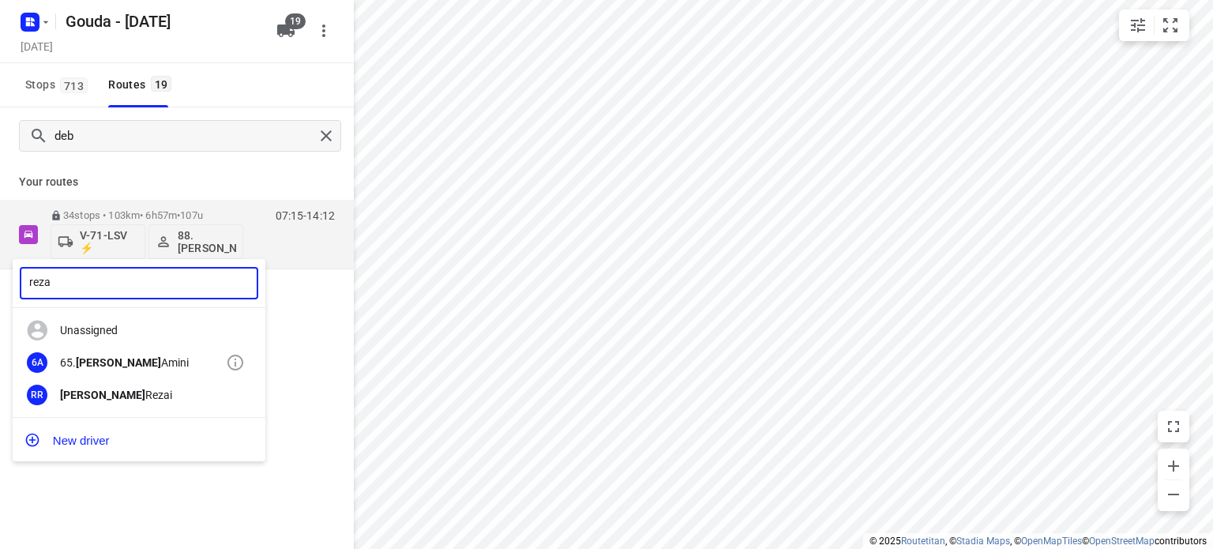
type input "reza"
click at [115, 363] on div "65. [PERSON_NAME]" at bounding box center [143, 362] width 166 height 13
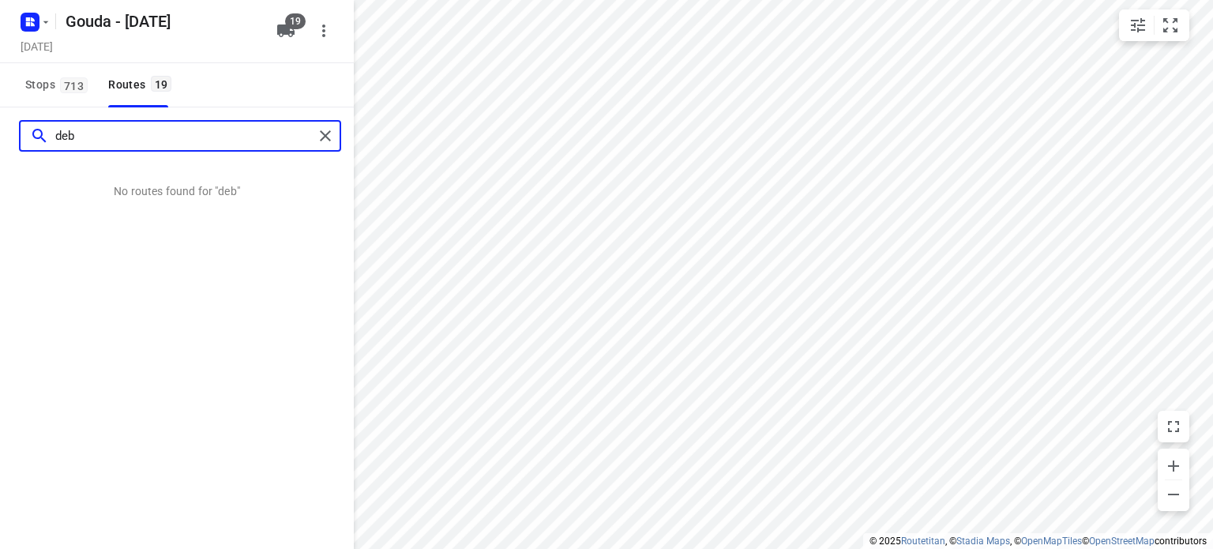
drag, startPoint x: 129, startPoint y: 137, endPoint x: 56, endPoint y: 131, distance: 73.6
click at [62, 148] on input "deb" at bounding box center [184, 136] width 258 height 24
click at [69, 115] on div "deb" at bounding box center [177, 135] width 354 height 57
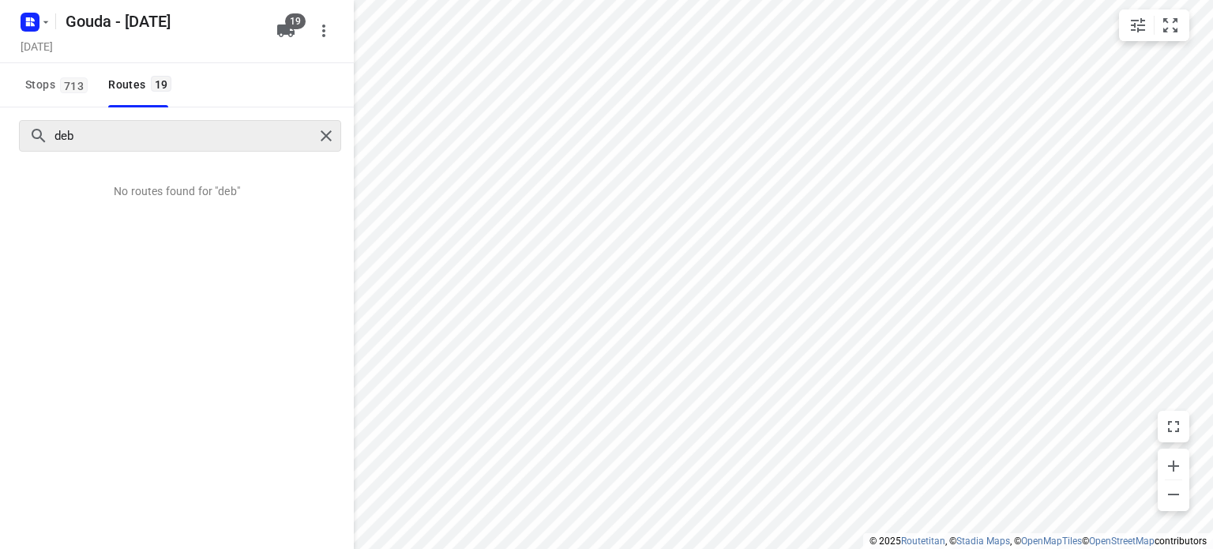
click at [94, 124] on div "deb" at bounding box center [180, 136] width 322 height 32
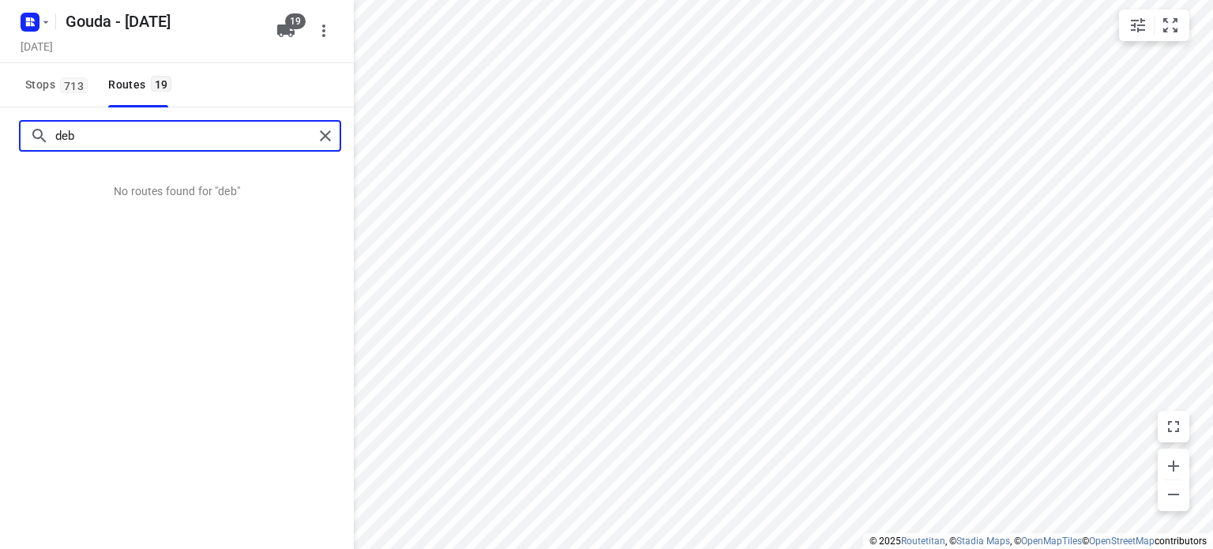
click at [97, 129] on input "deb" at bounding box center [184, 136] width 258 height 24
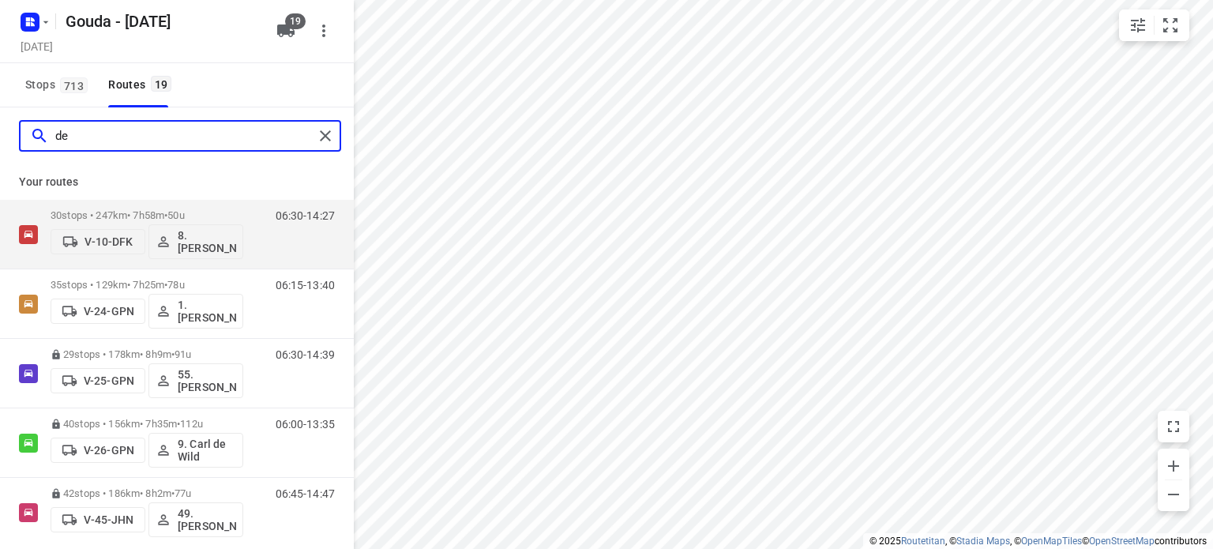
type input "d"
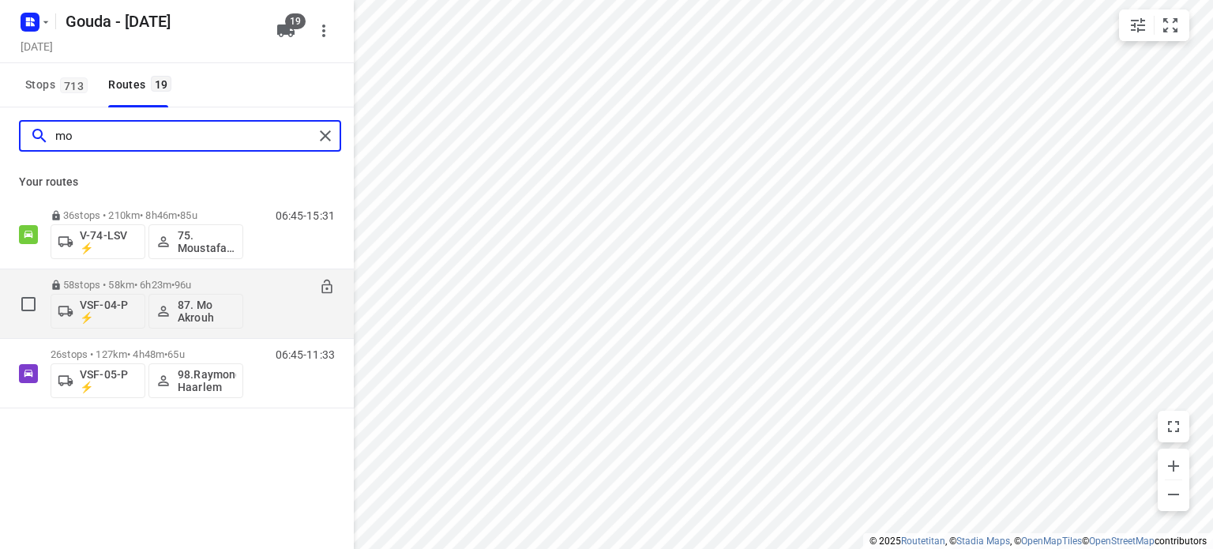
type input "mo"
click at [199, 307] on p "87. Mo Akrouh" at bounding box center [207, 310] width 58 height 25
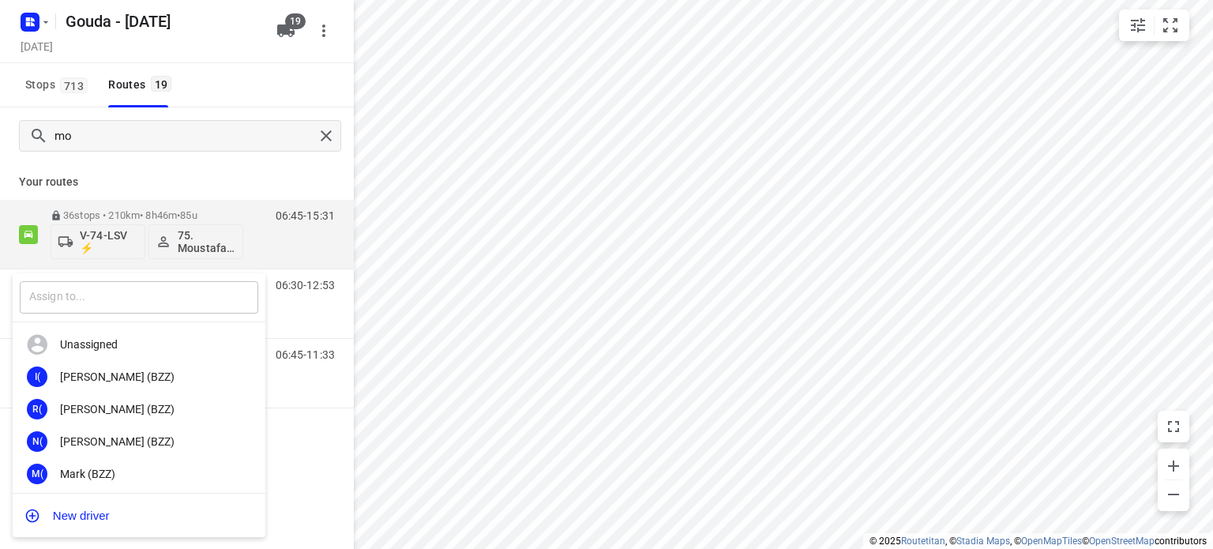
click at [103, 287] on input "text" at bounding box center [139, 297] width 238 height 32
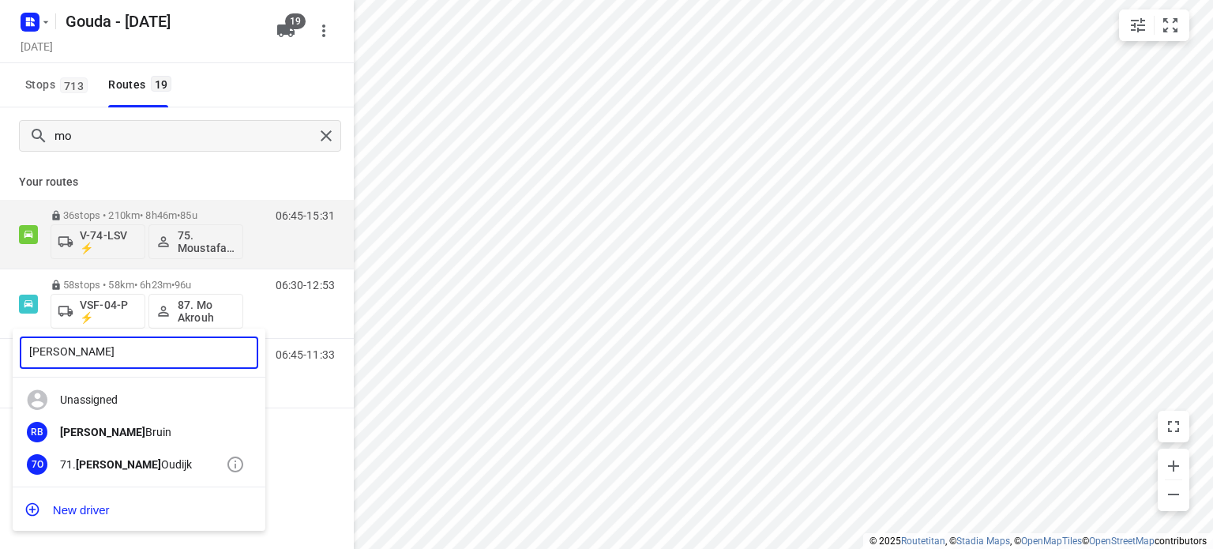
type input "[PERSON_NAME]"
click at [107, 458] on b "[PERSON_NAME]" at bounding box center [118, 464] width 85 height 13
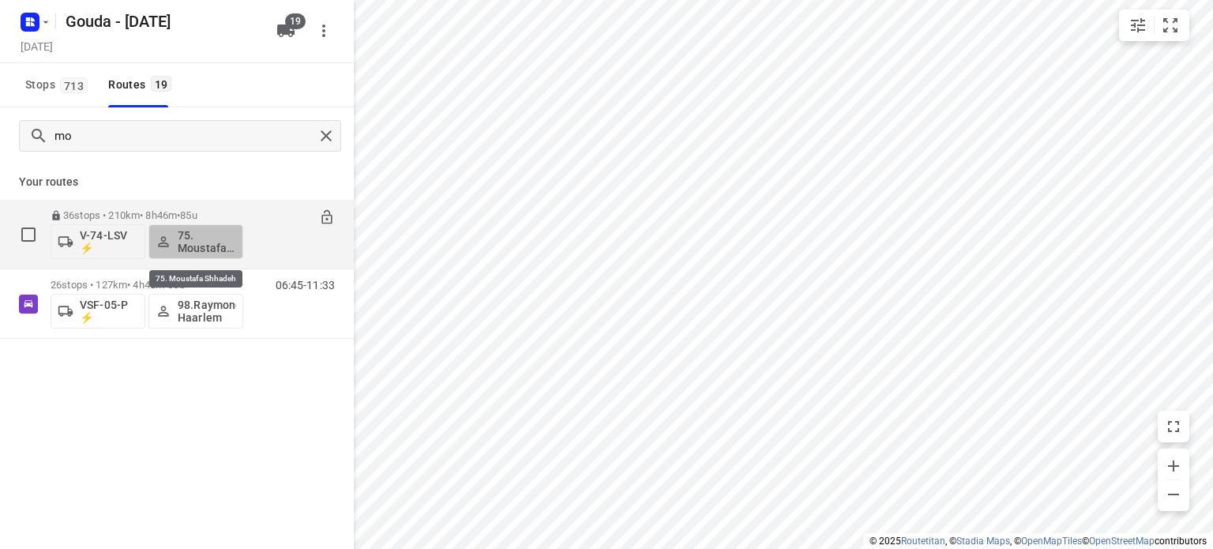
click at [206, 243] on p "75. Moustafa Shhadeh" at bounding box center [207, 241] width 58 height 25
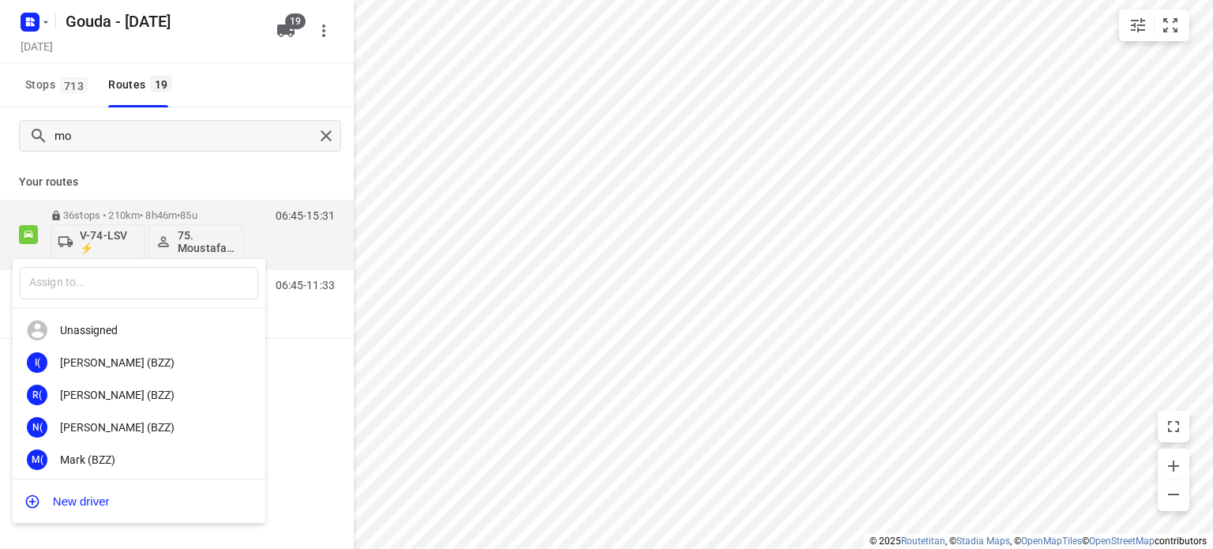
click at [172, 302] on div "​" at bounding box center [139, 283] width 253 height 49
click at [170, 288] on input "text" at bounding box center [139, 283] width 238 height 32
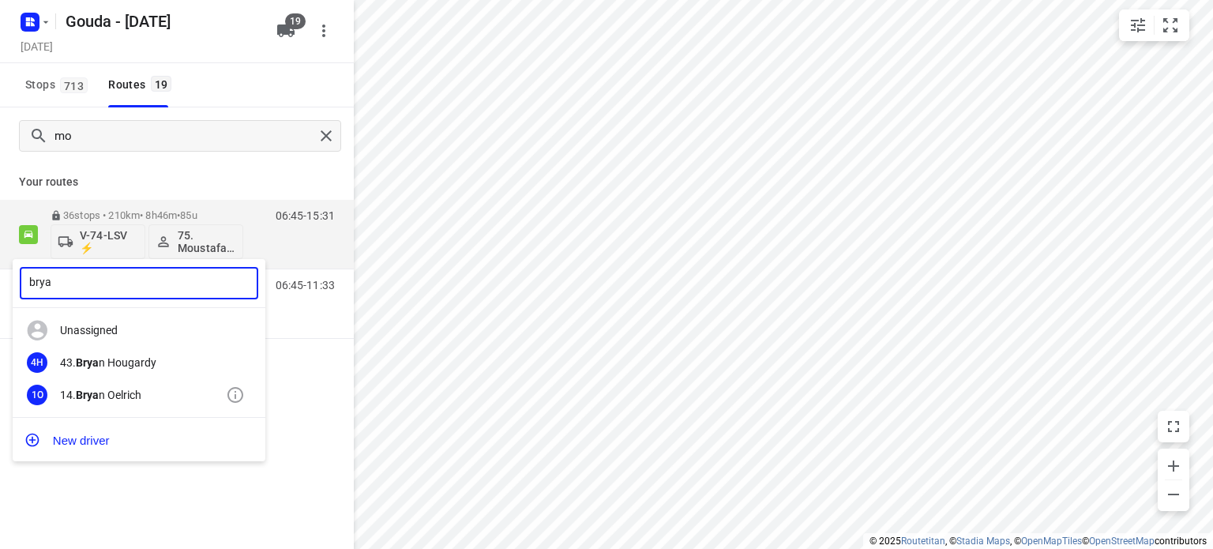
type input "brya"
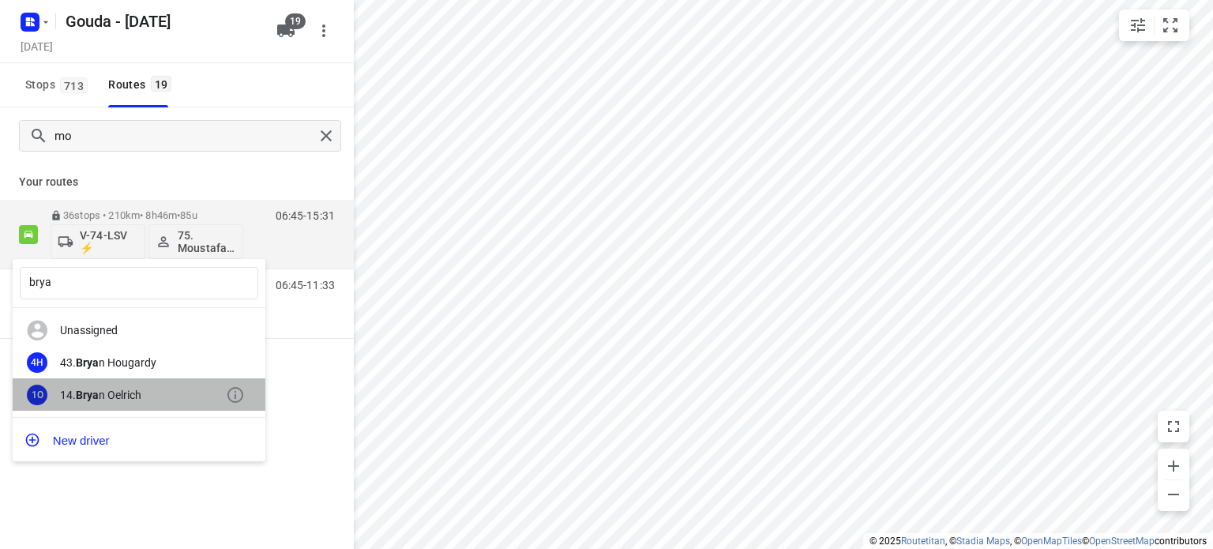
click at [143, 388] on div "14. [PERSON_NAME]" at bounding box center [143, 394] width 166 height 13
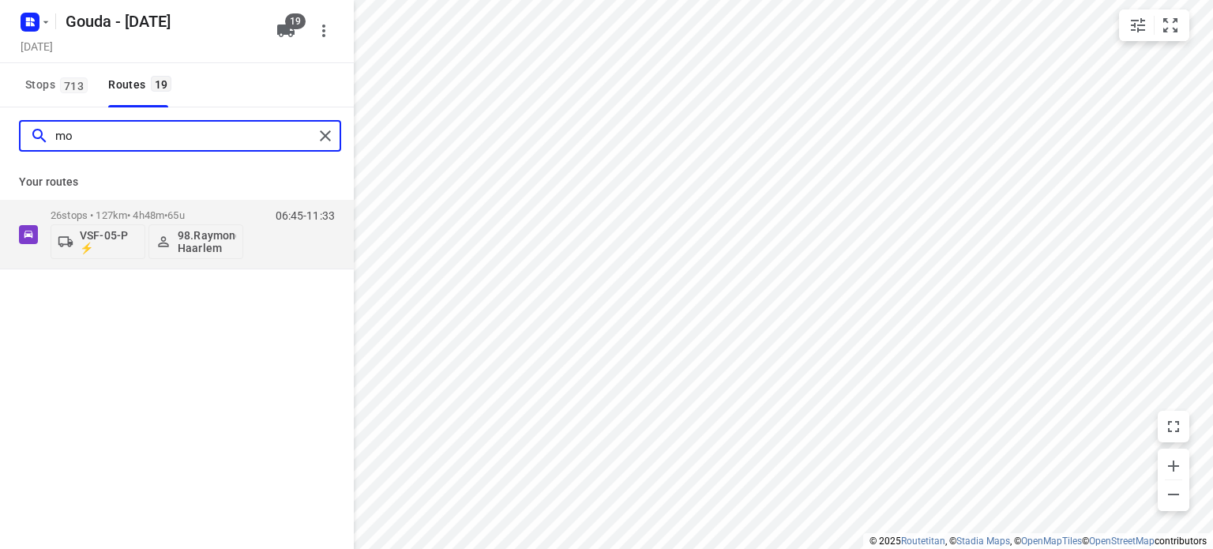
drag, startPoint x: 72, startPoint y: 129, endPoint x: 49, endPoint y: 138, distance: 24.5
click at [49, 138] on div "mo" at bounding box center [171, 136] width 283 height 24
type input "ibra"
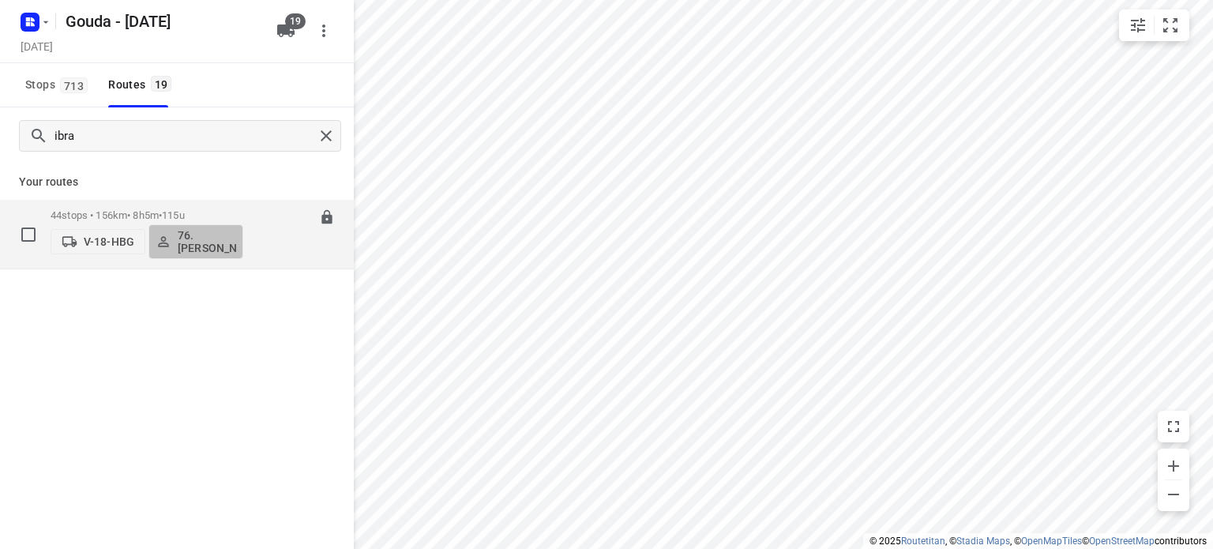
click at [201, 238] on p "76. [PERSON_NAME]" at bounding box center [207, 241] width 58 height 25
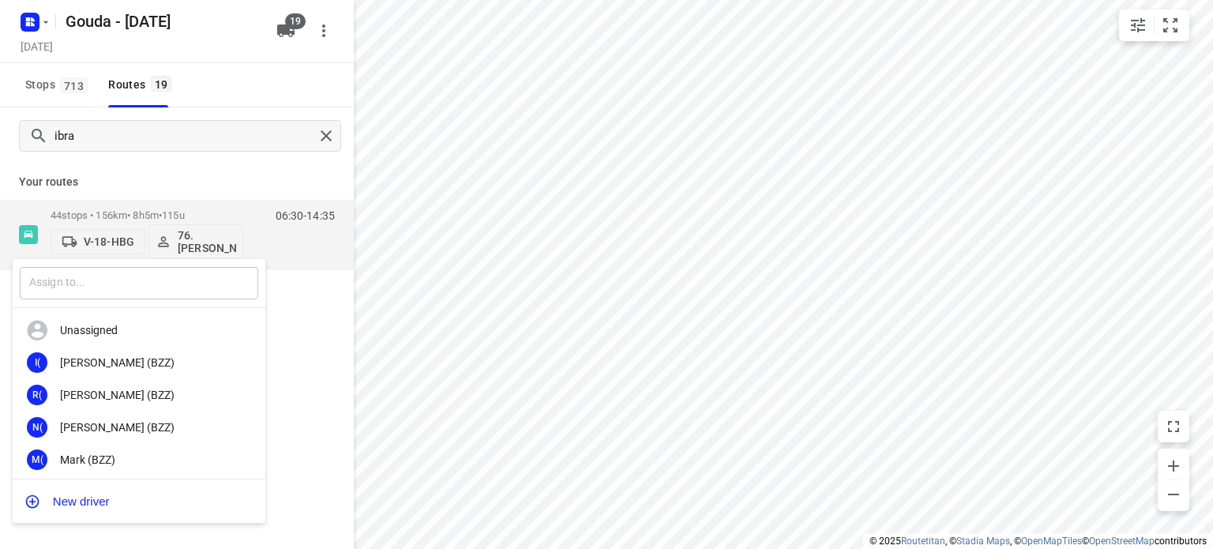
click at [130, 274] on input "text" at bounding box center [139, 283] width 238 height 32
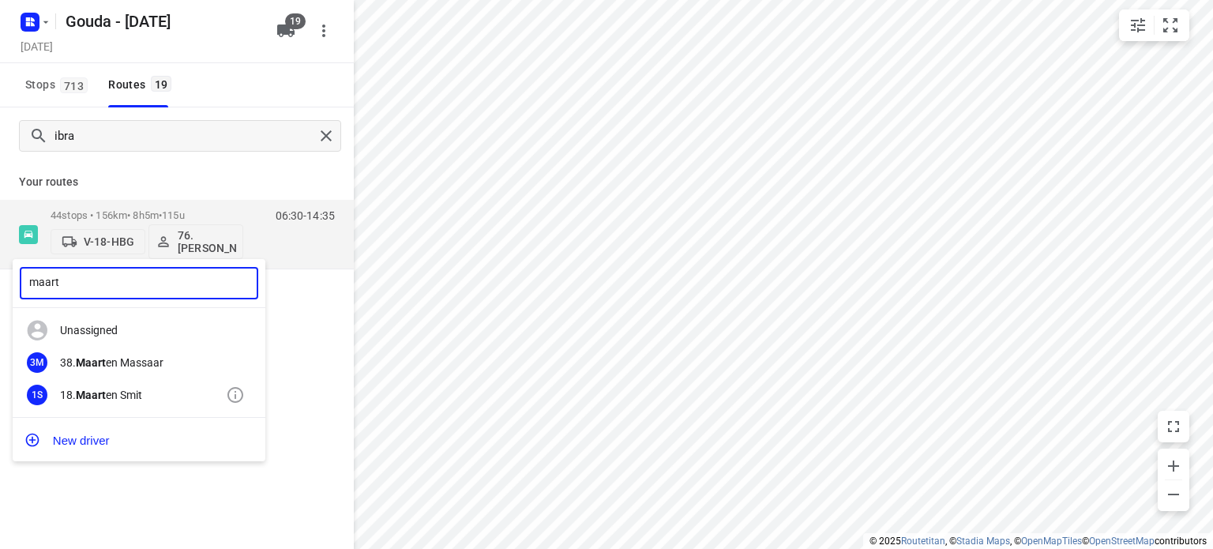
type input "maart"
click at [133, 391] on div "[DATE] en Smit" at bounding box center [143, 394] width 166 height 13
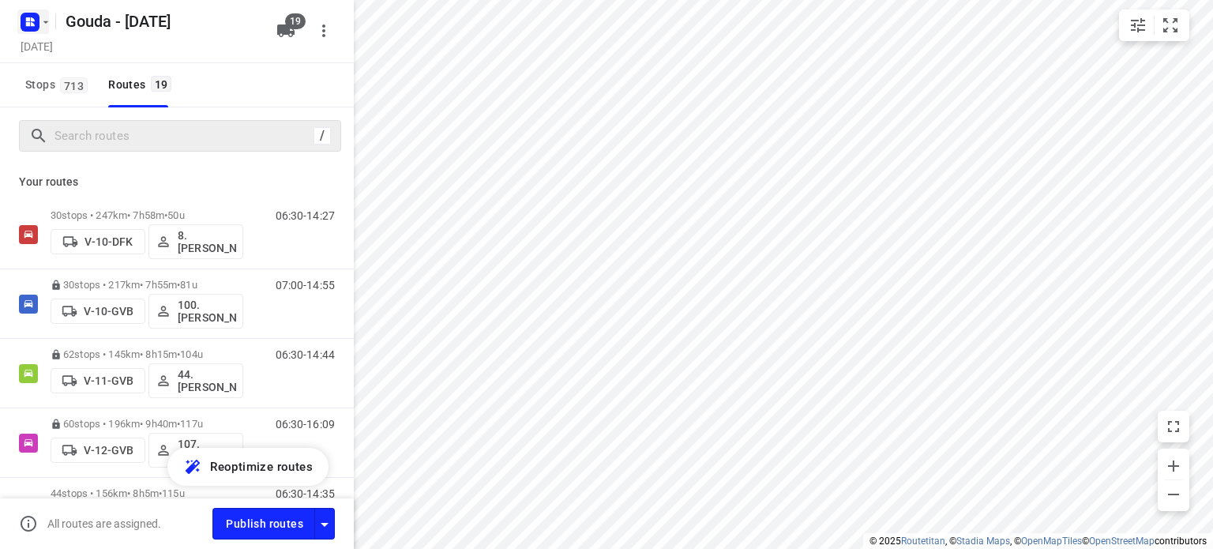
click at [27, 23] on icon "button" at bounding box center [28, 24] width 4 height 4
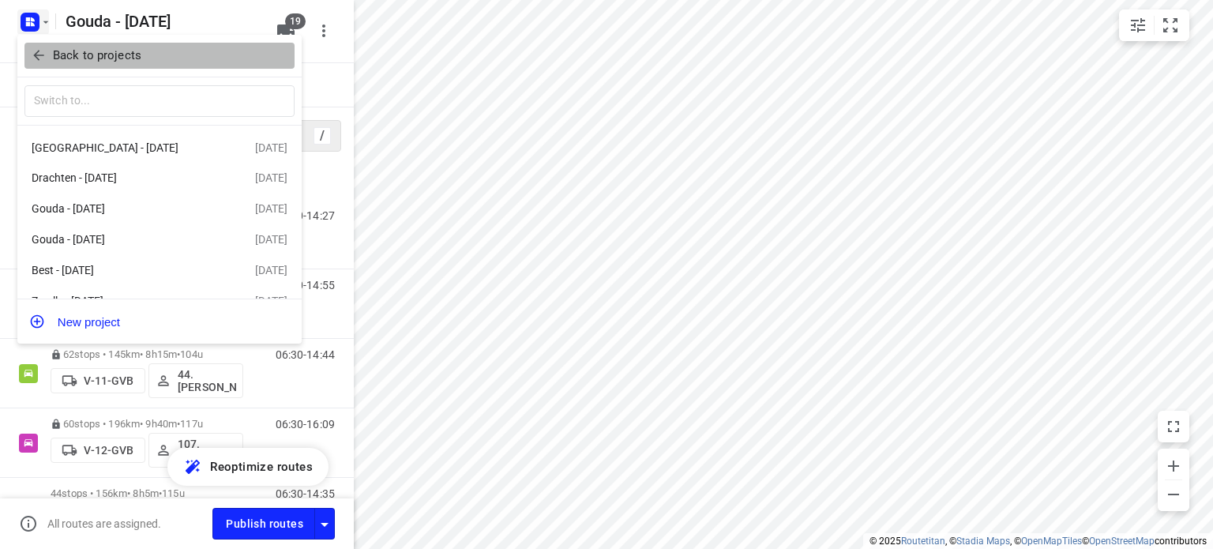
click at [42, 58] on icon "button" at bounding box center [39, 55] width 16 height 16
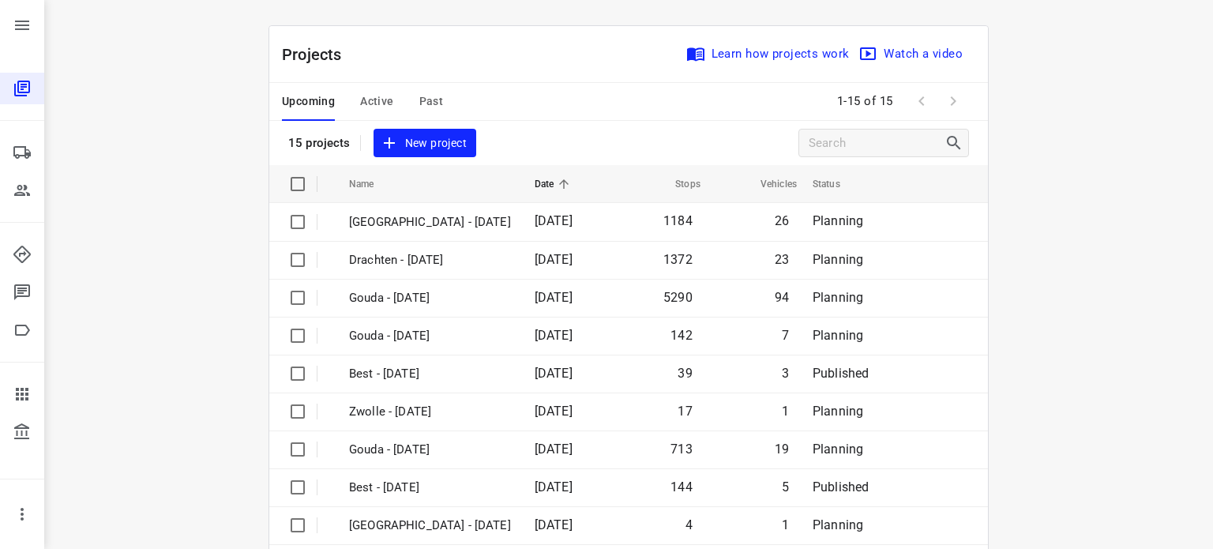
click at [376, 97] on span "Active" at bounding box center [376, 102] width 33 height 20
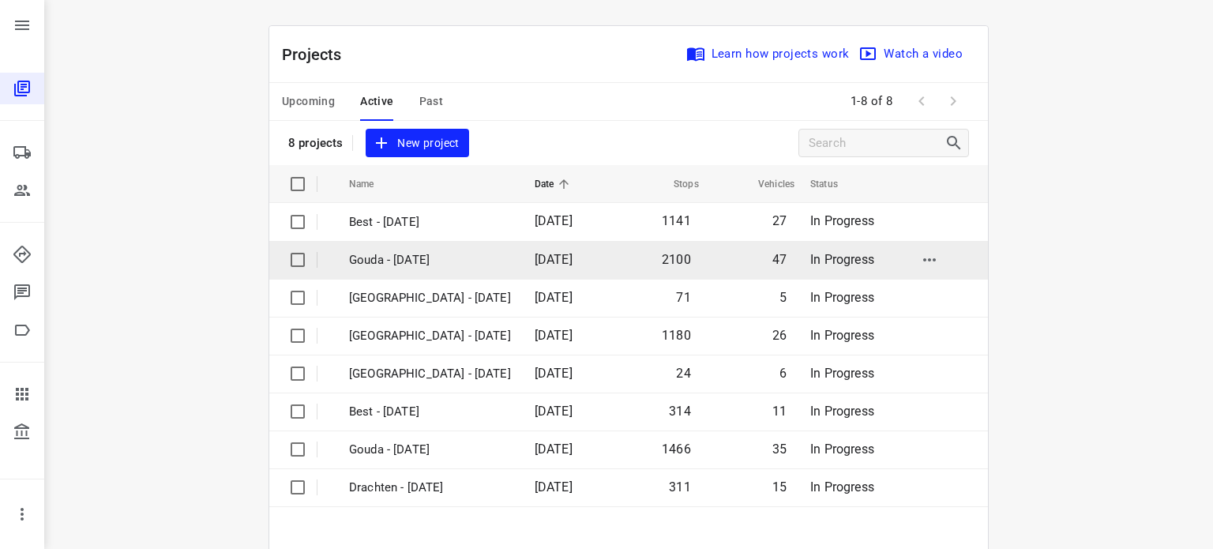
click at [420, 251] on p "Gouda - [DATE]" at bounding box center [430, 260] width 162 height 18
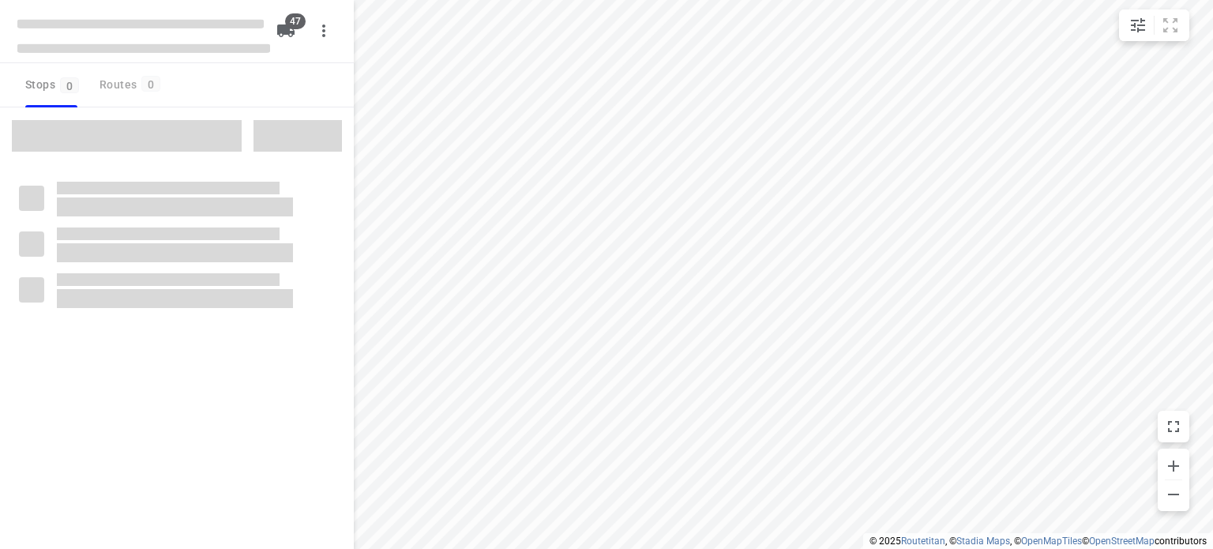
checkbox input "true"
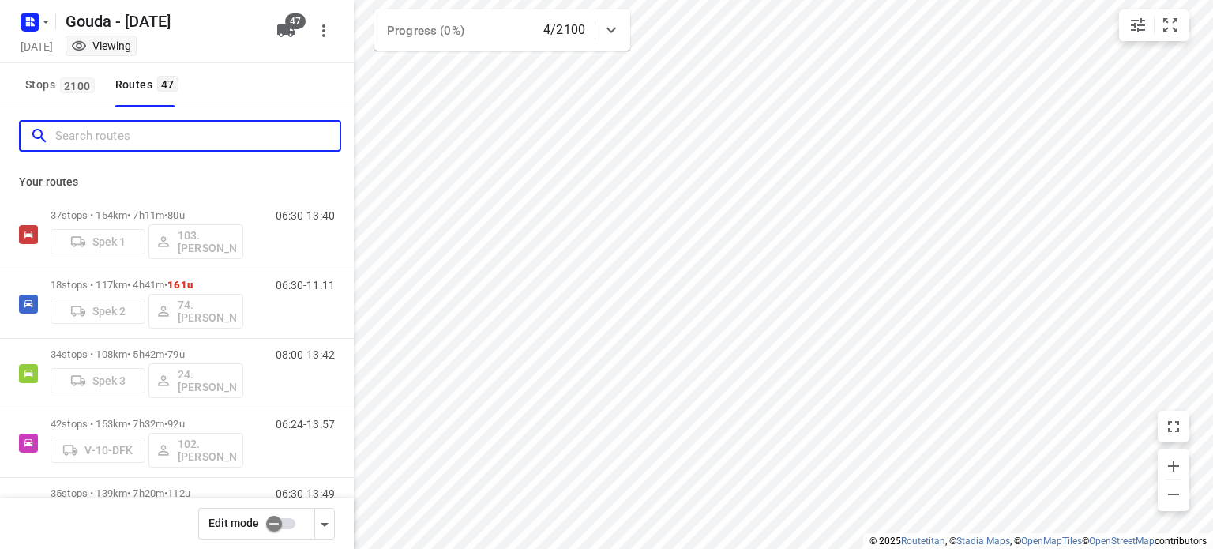
click at [199, 144] on input "Search routes" at bounding box center [197, 136] width 284 height 24
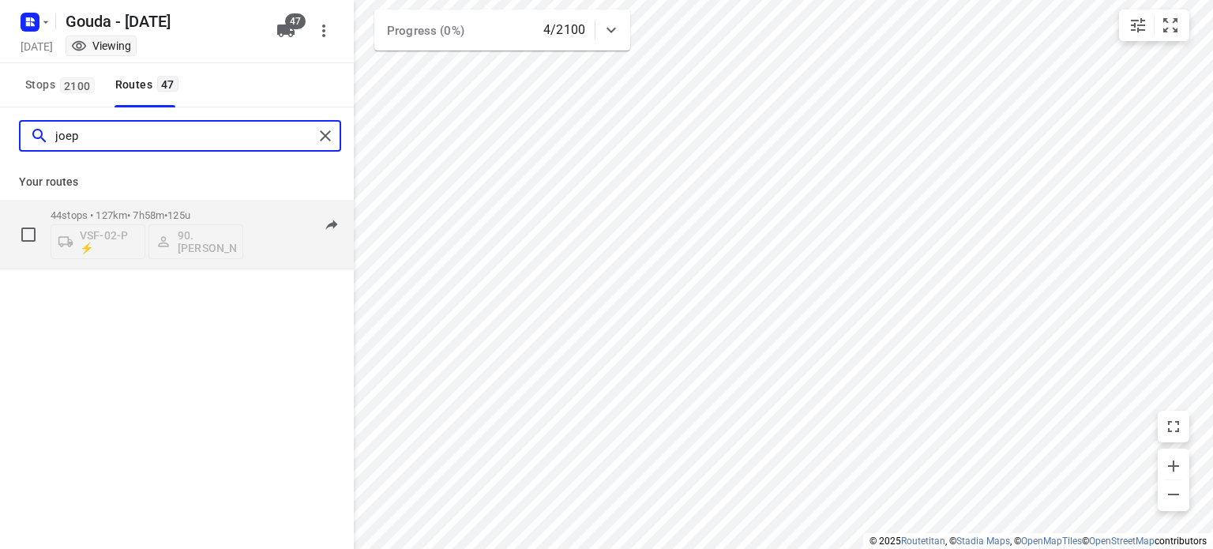
type input "joep"
click at [101, 217] on p "44 stops • 127km • 7h58m • 125u" at bounding box center [147, 215] width 193 height 12
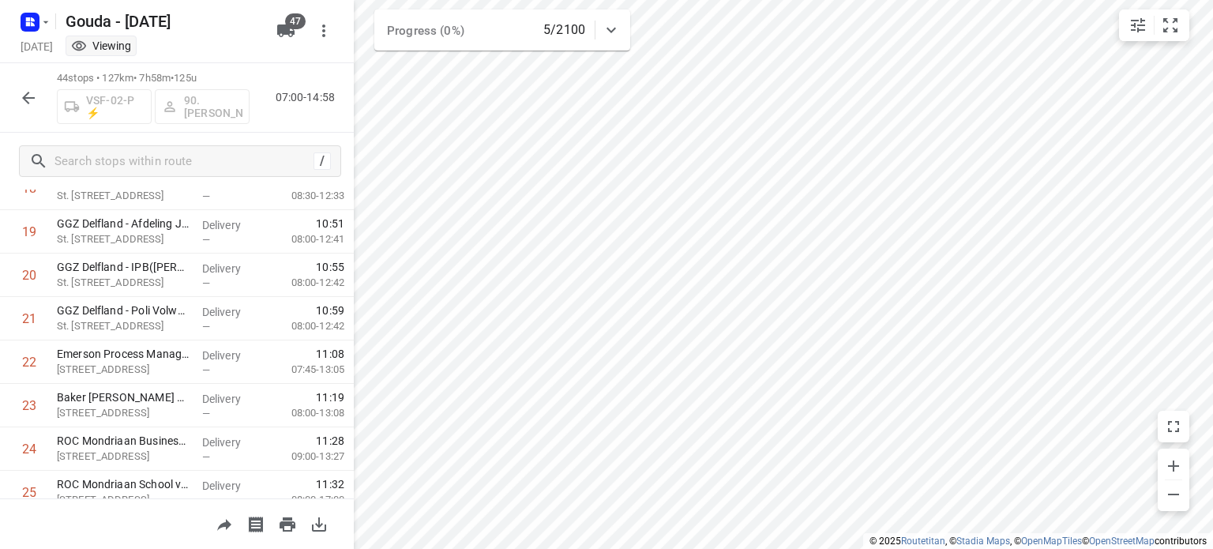
scroll to position [794, 0]
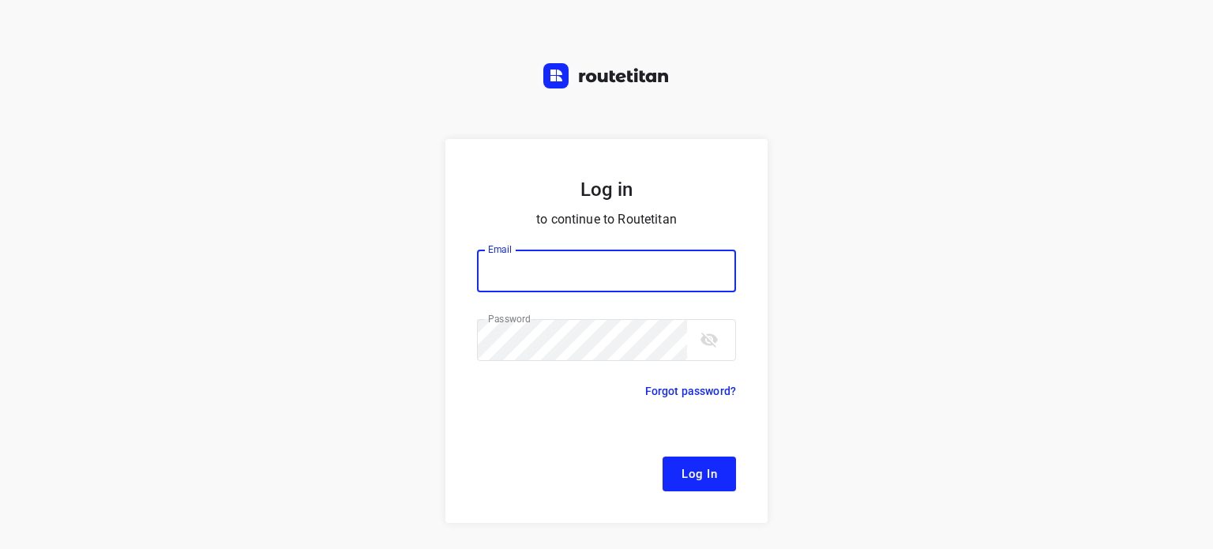
type input "[EMAIL_ADDRESS][DOMAIN_NAME]"
click at [689, 462] on button "Log In" at bounding box center [698, 473] width 73 height 35
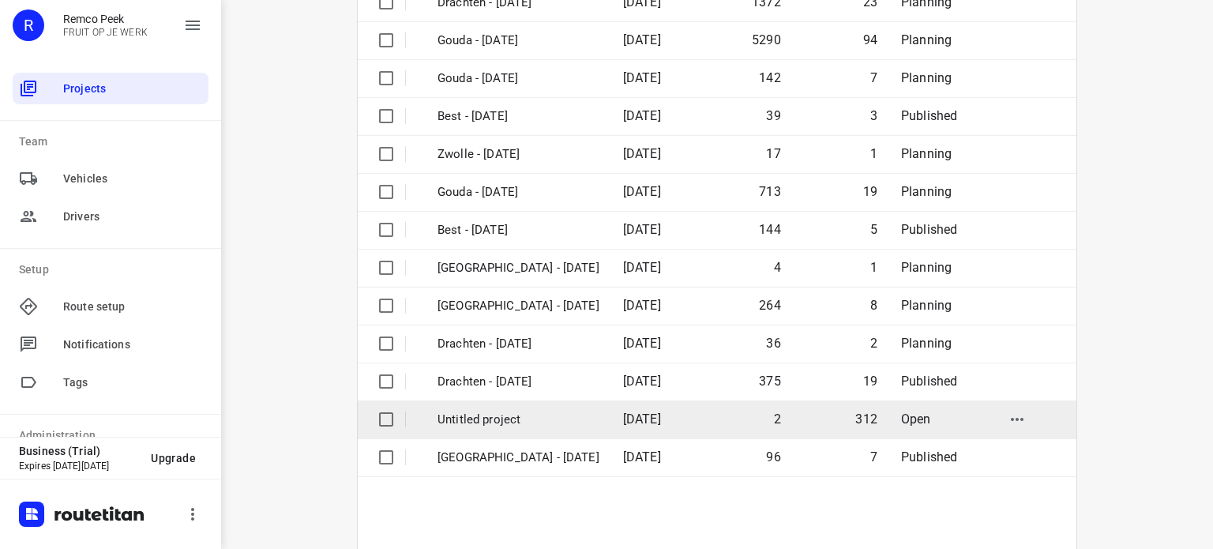
scroll to position [286, 0]
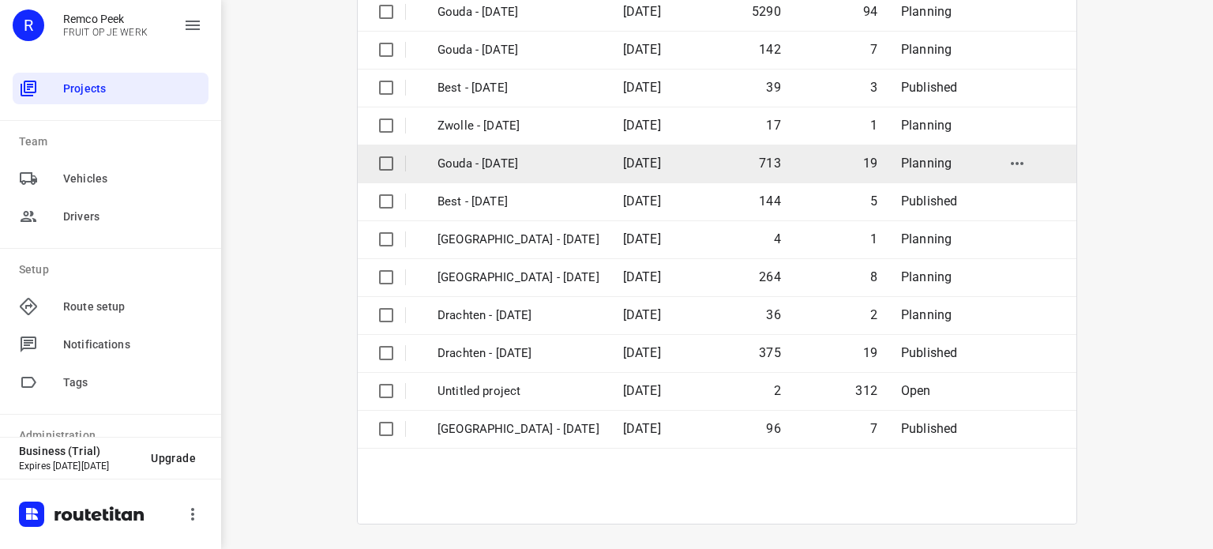
click at [499, 167] on p "Gouda - [DATE]" at bounding box center [518, 164] width 162 height 18
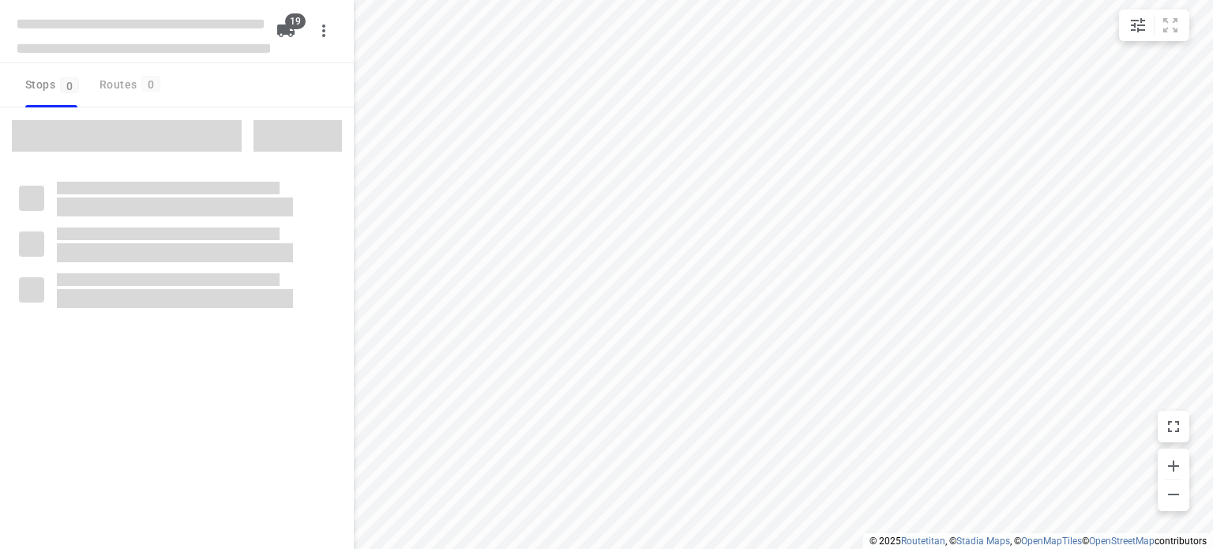
checkbox input "true"
